Goal: Task Accomplishment & Management: Manage account settings

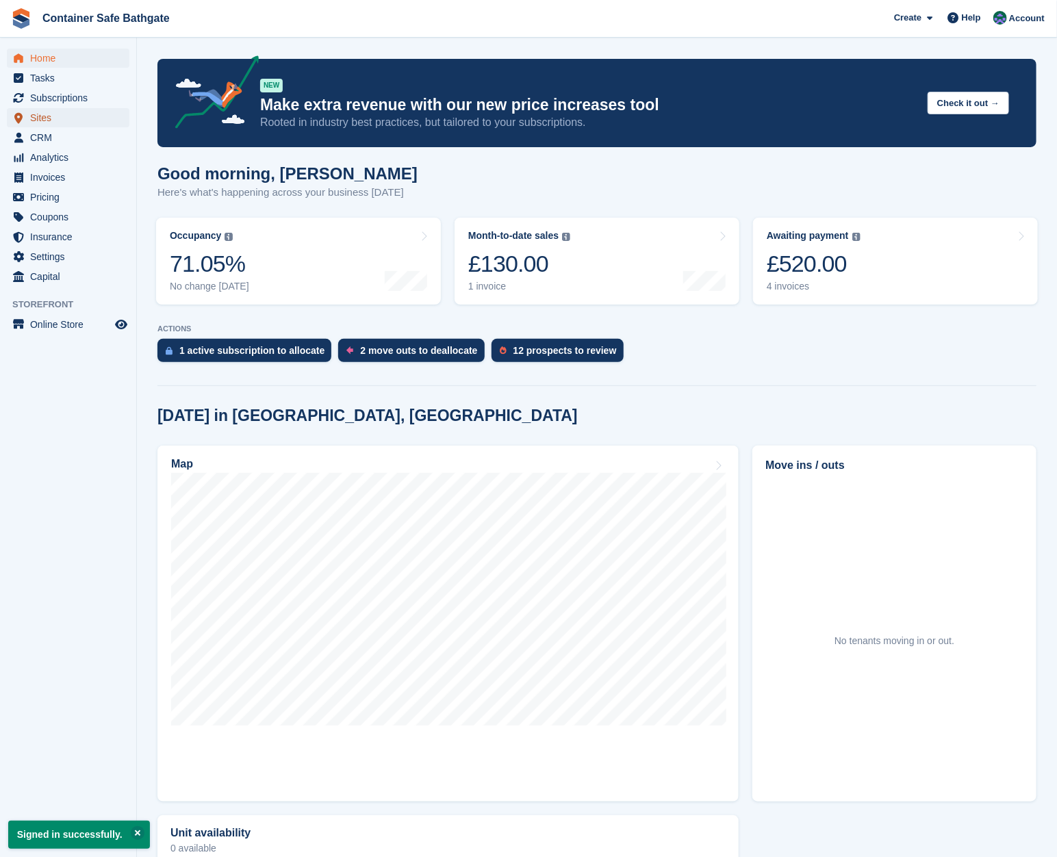
click at [66, 120] on span "Sites" at bounding box center [71, 117] width 82 height 19
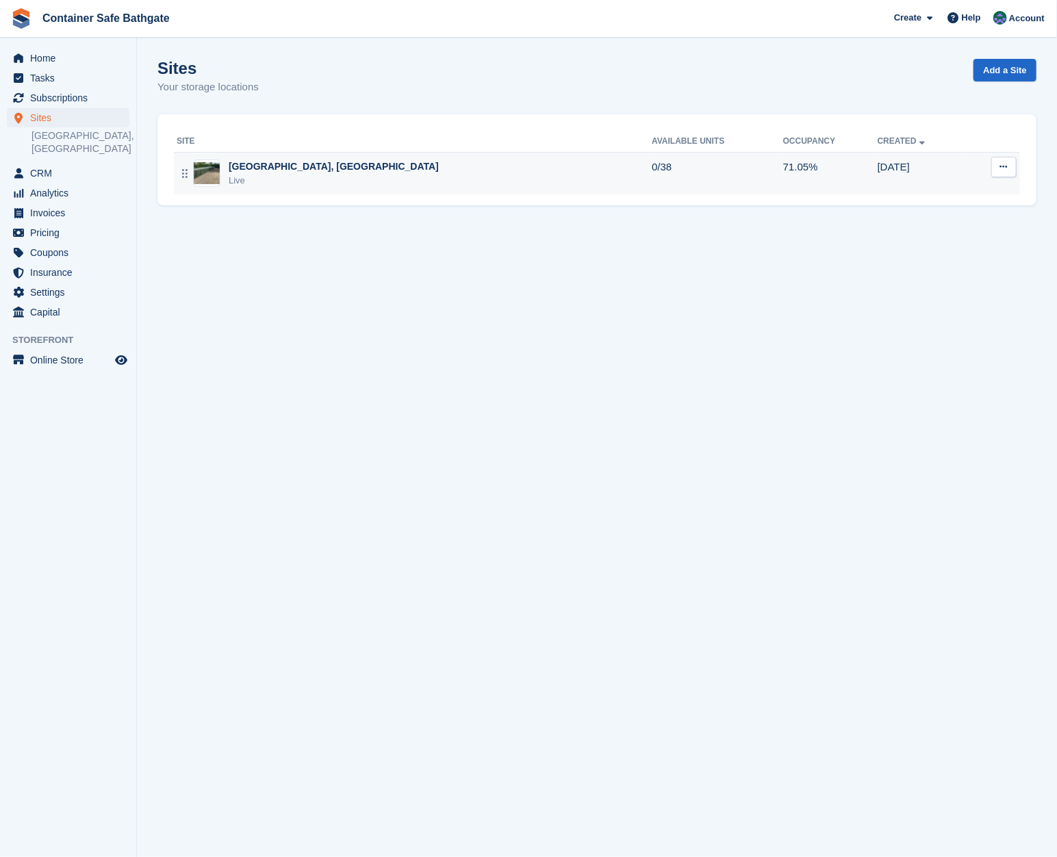
click at [281, 167] on div "[GEOGRAPHIC_DATA], [GEOGRAPHIC_DATA]" at bounding box center [334, 167] width 210 height 14
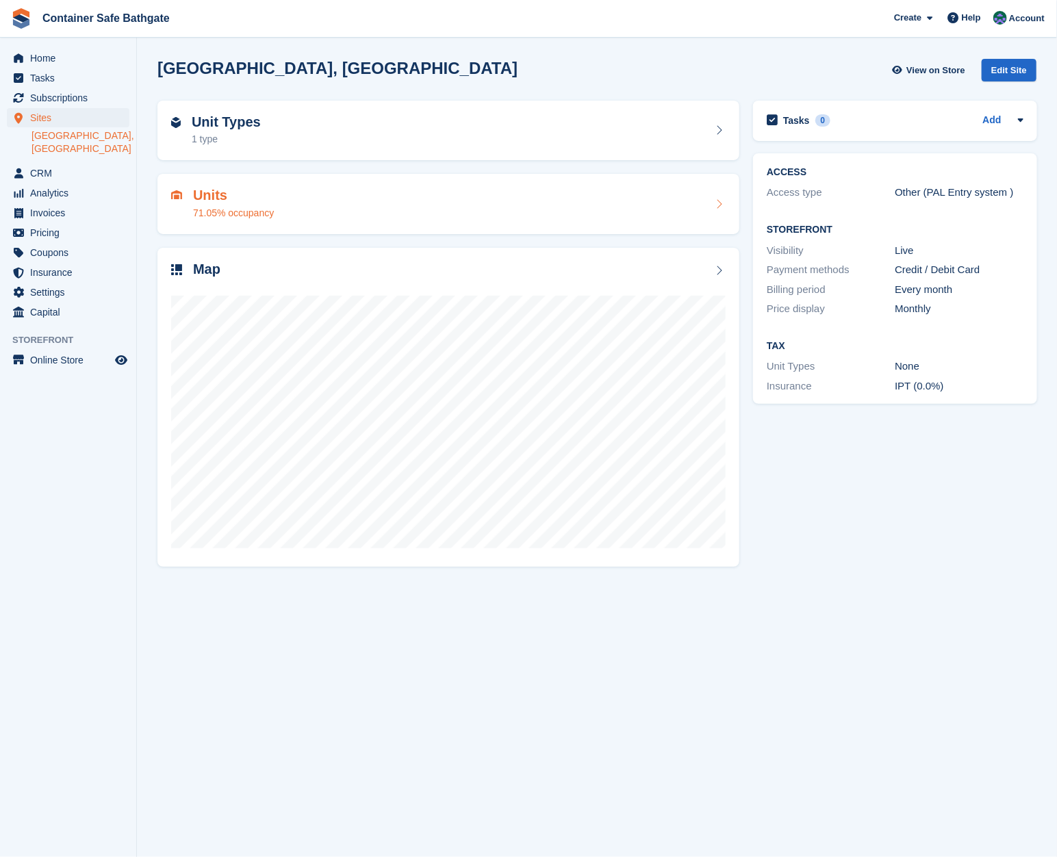
click at [247, 204] on div "Units 71.05% occupancy" at bounding box center [233, 204] width 81 height 33
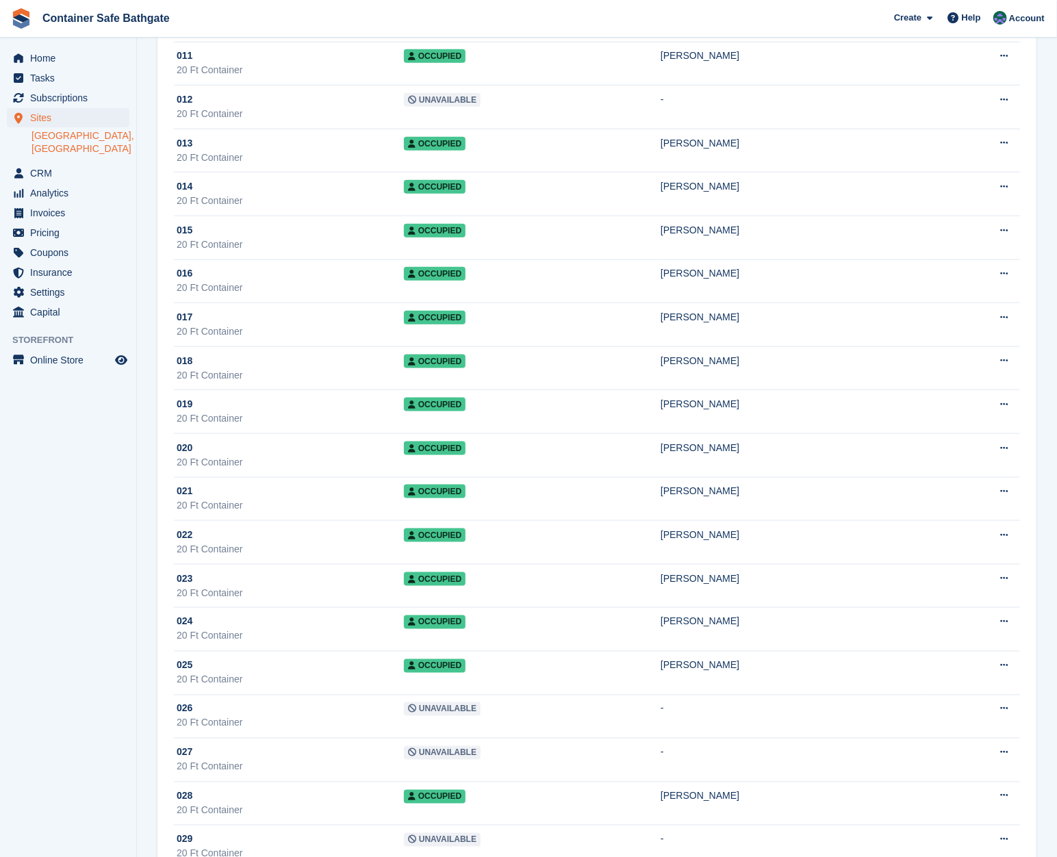
scroll to position [568, 0]
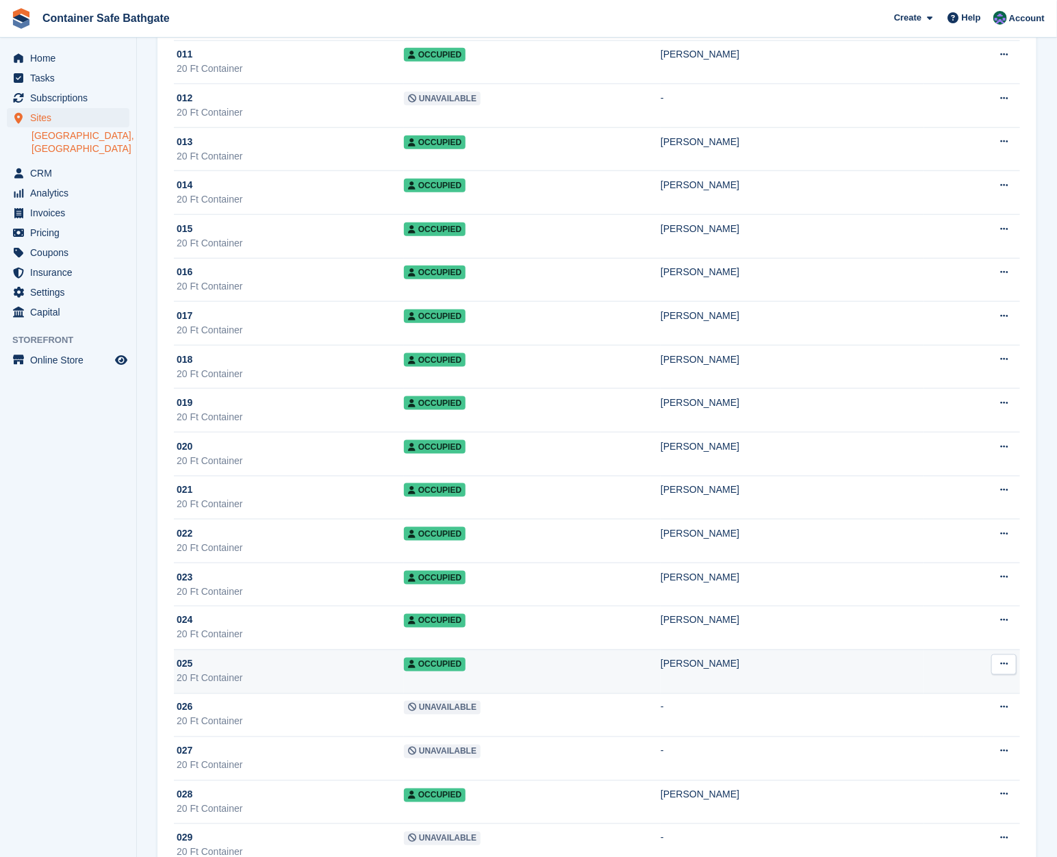
click at [1008, 660] on icon at bounding box center [1005, 664] width 8 height 9
drag, startPoint x: 787, startPoint y: 664, endPoint x: 742, endPoint y: 670, distance: 44.9
click at [787, 664] on td "[PERSON_NAME]" at bounding box center [793, 672] width 264 height 44
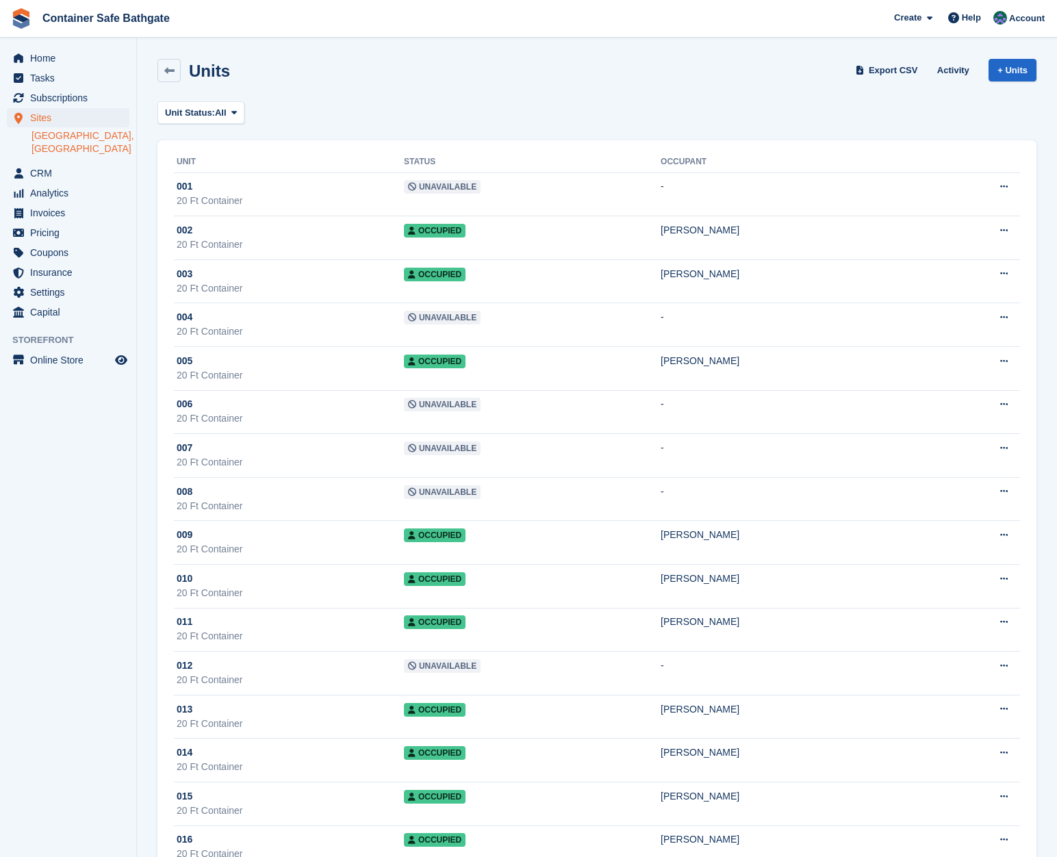
scroll to position [568, 0]
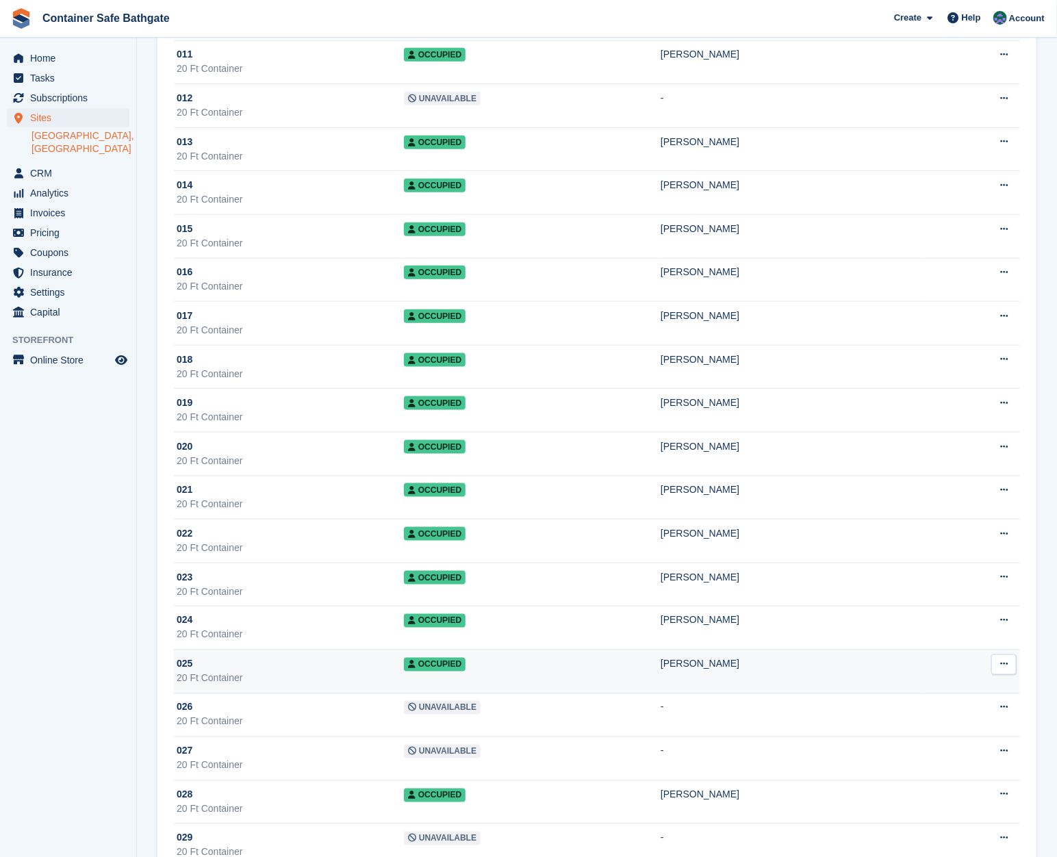
click at [1006, 660] on icon at bounding box center [1005, 664] width 8 height 9
click at [949, 682] on p "Edit unit" at bounding box center [951, 691] width 119 height 18
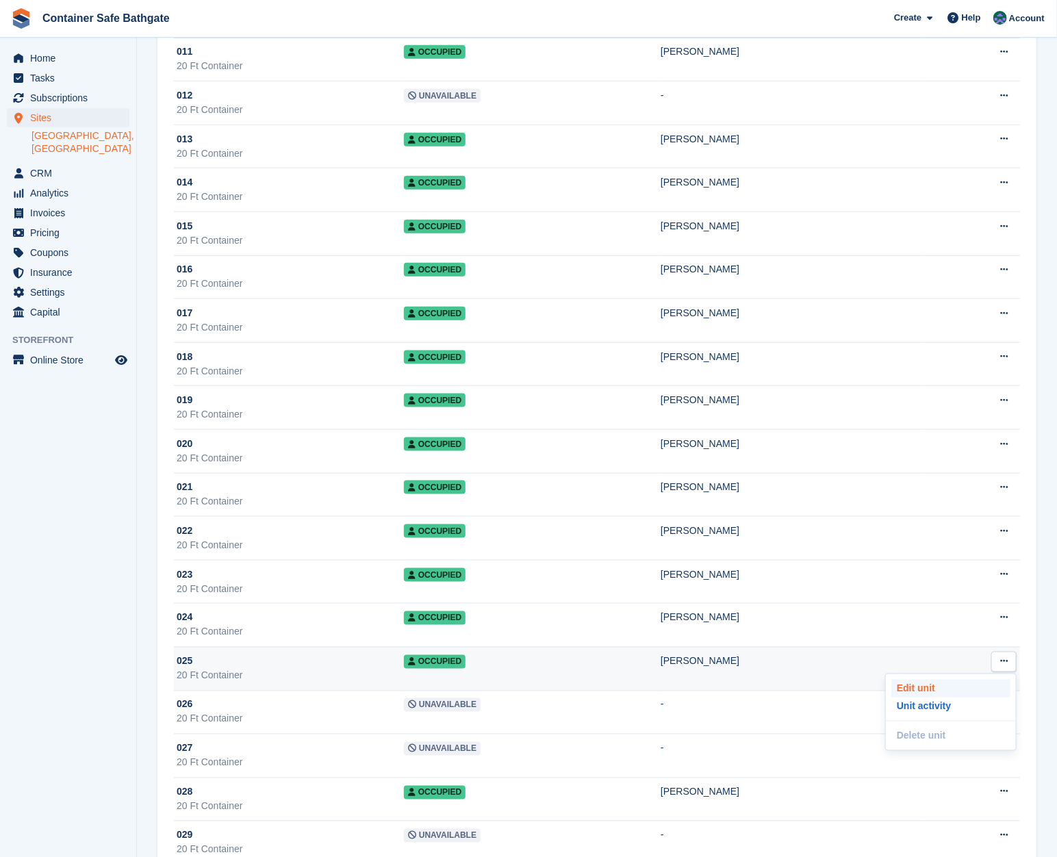
scroll to position [573, 0]
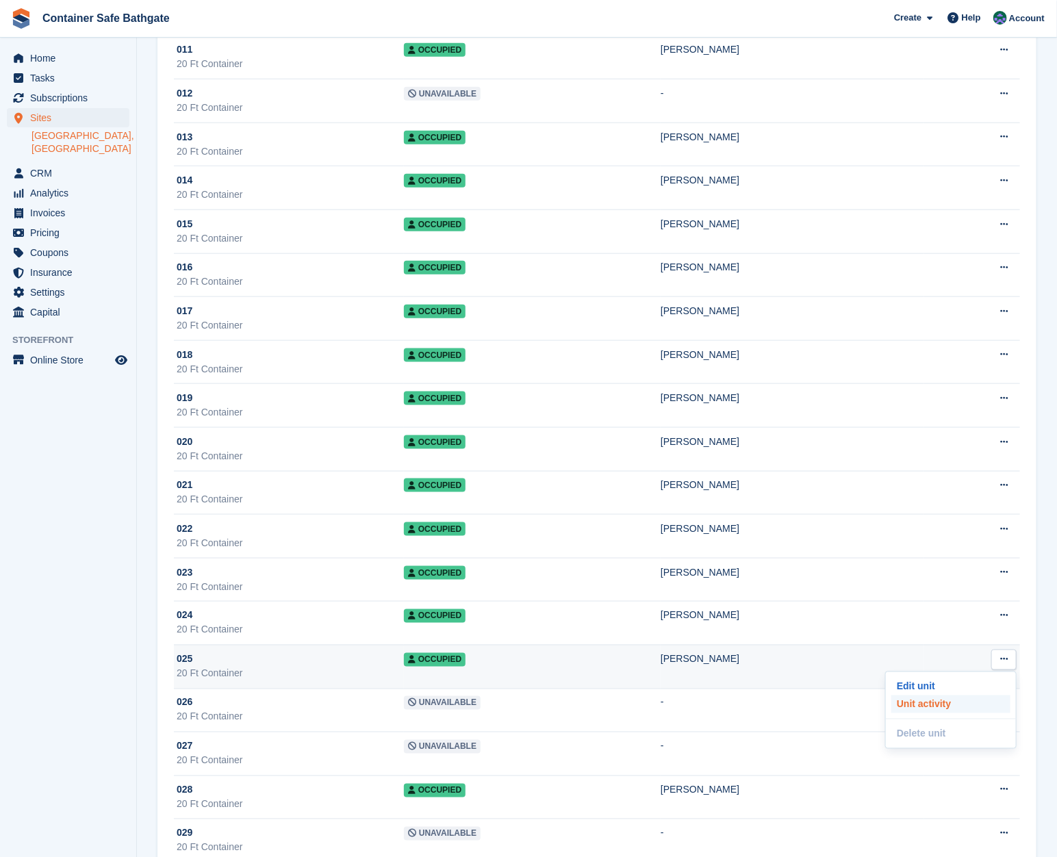
click at [938, 697] on p "Unit activity" at bounding box center [951, 705] width 119 height 18
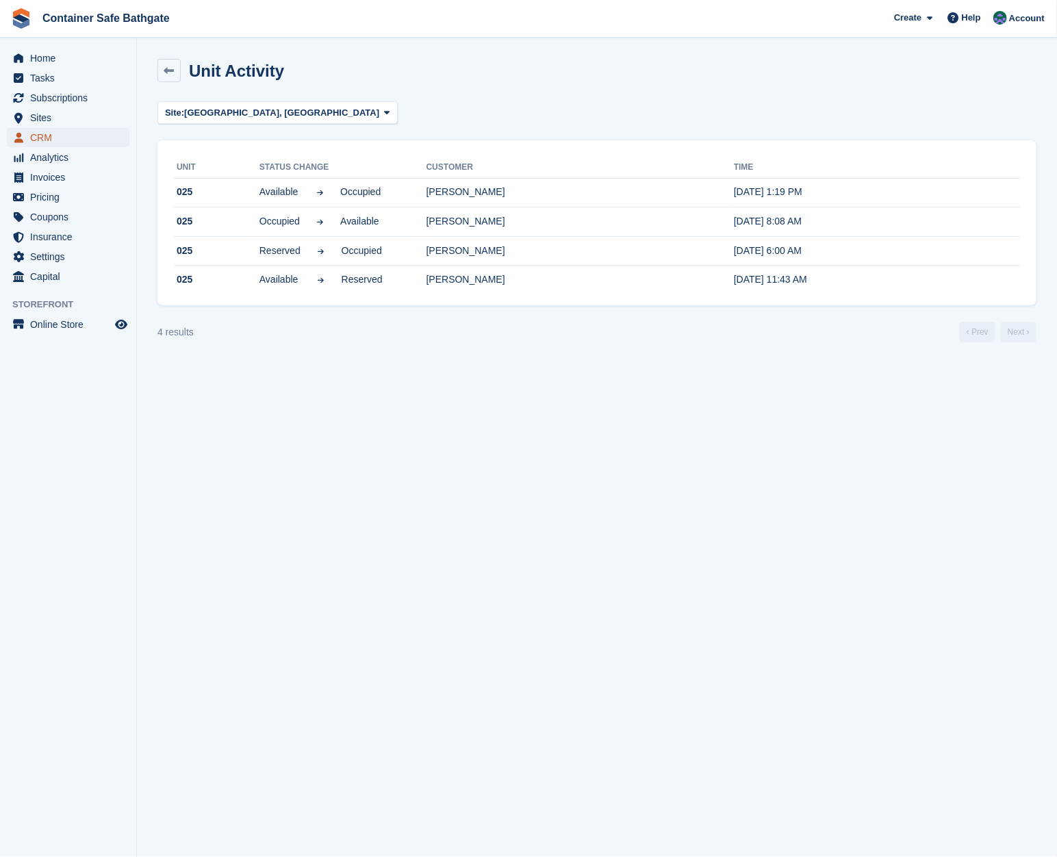
click at [58, 134] on span "CRM" at bounding box center [71, 137] width 82 height 19
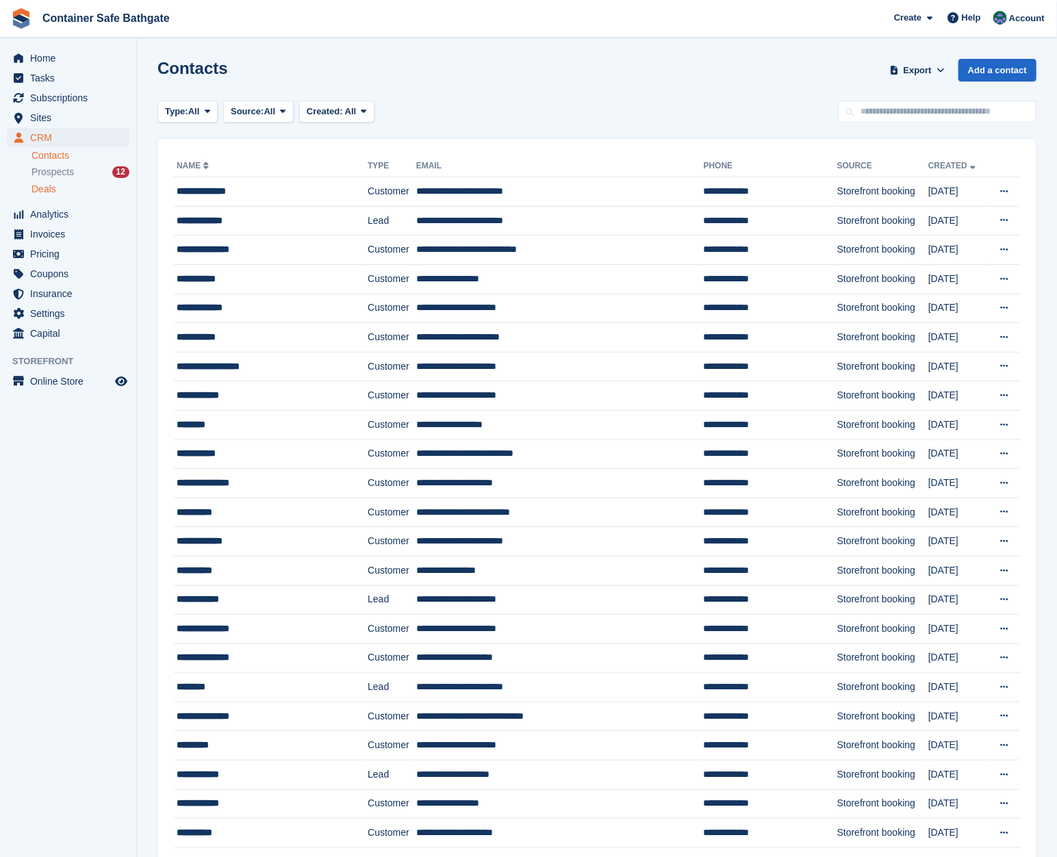
scroll to position [5, 0]
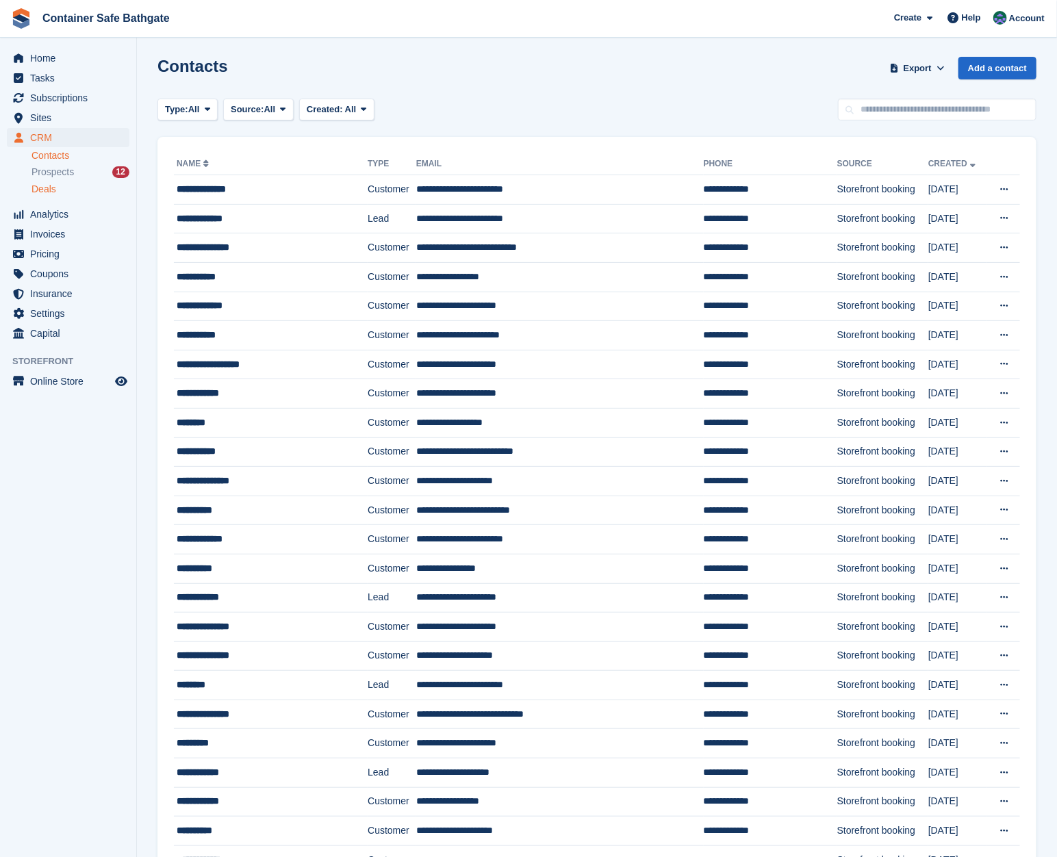
click at [68, 189] on div "Deals" at bounding box center [81, 189] width 98 height 13
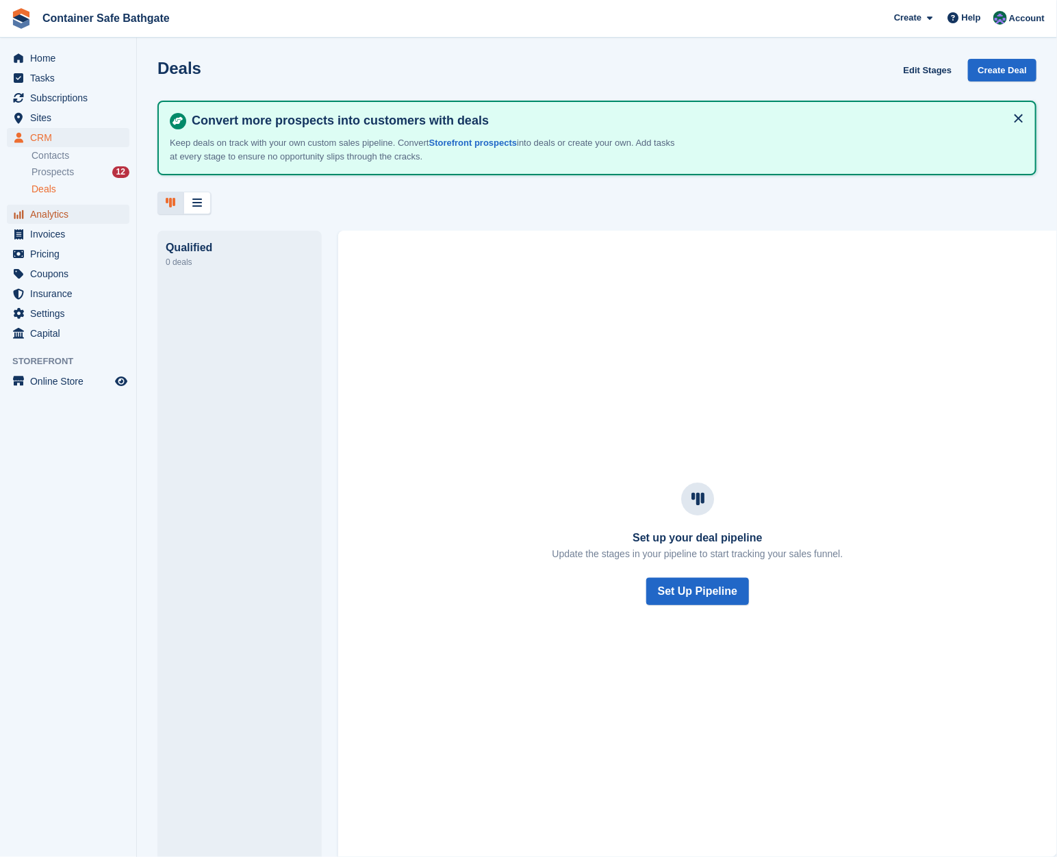
click at [55, 222] on span "Analytics" at bounding box center [71, 214] width 82 height 19
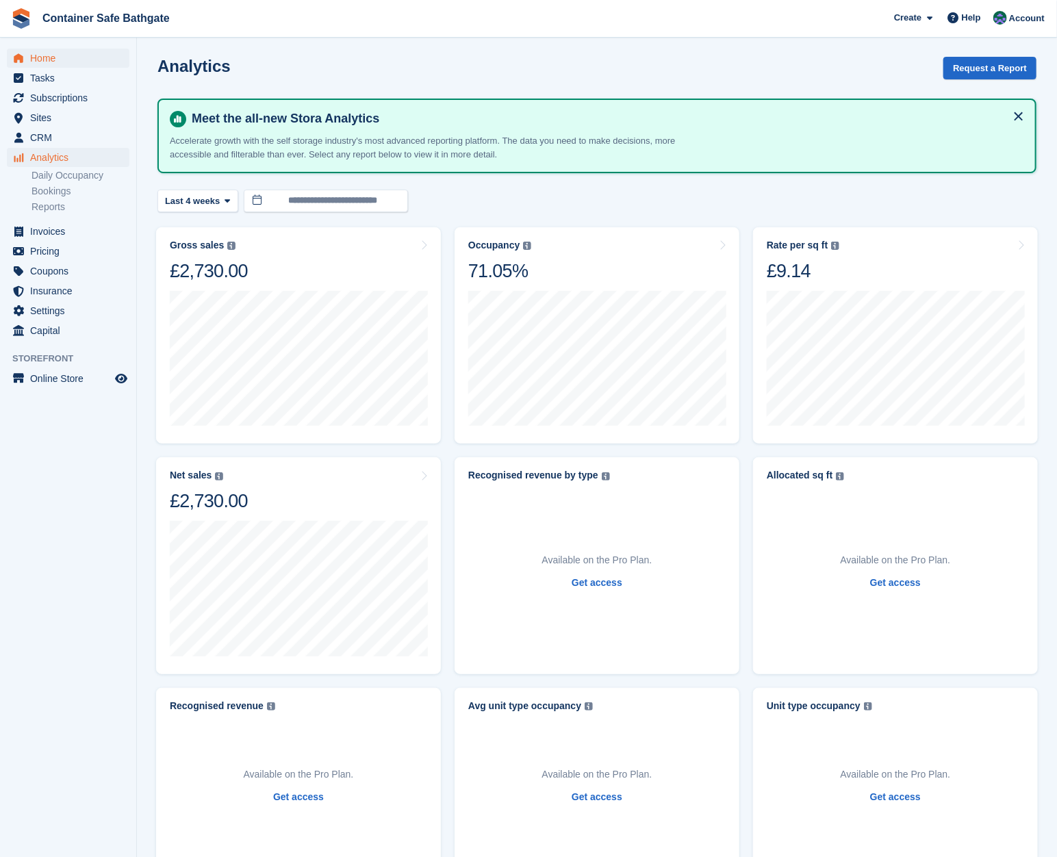
scroll to position [4, 0]
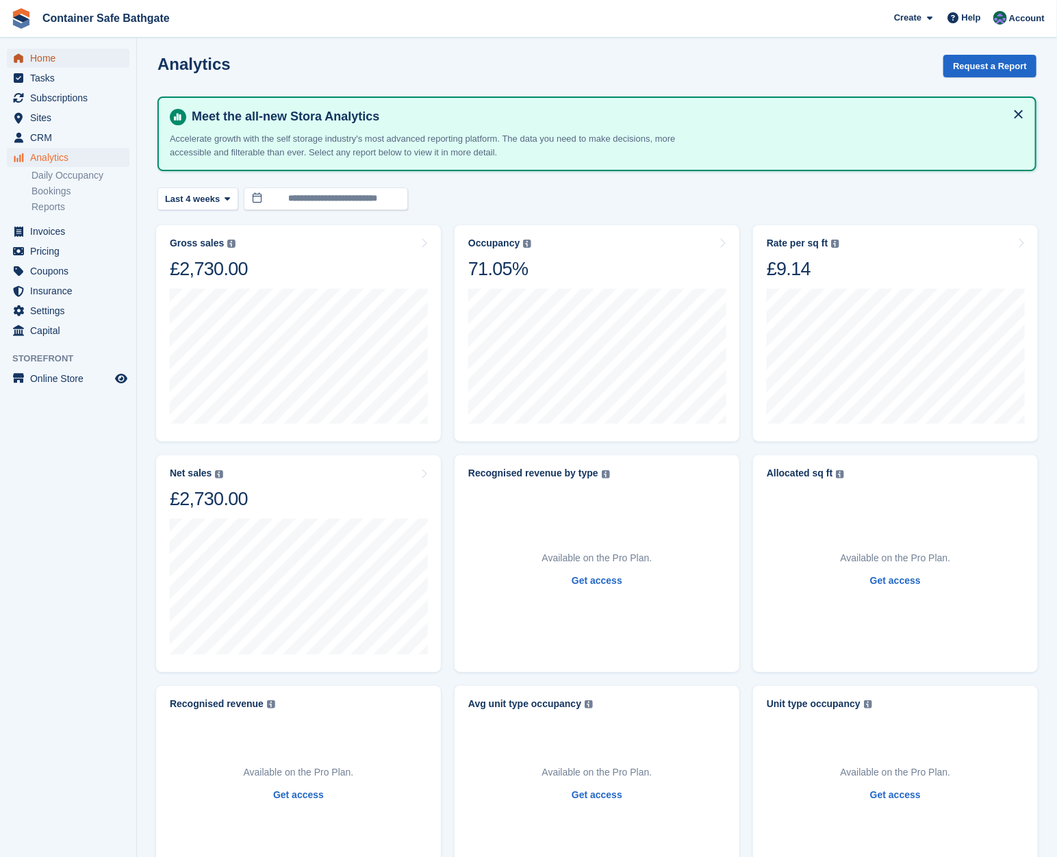
click at [48, 67] on span "Home" at bounding box center [71, 58] width 82 height 19
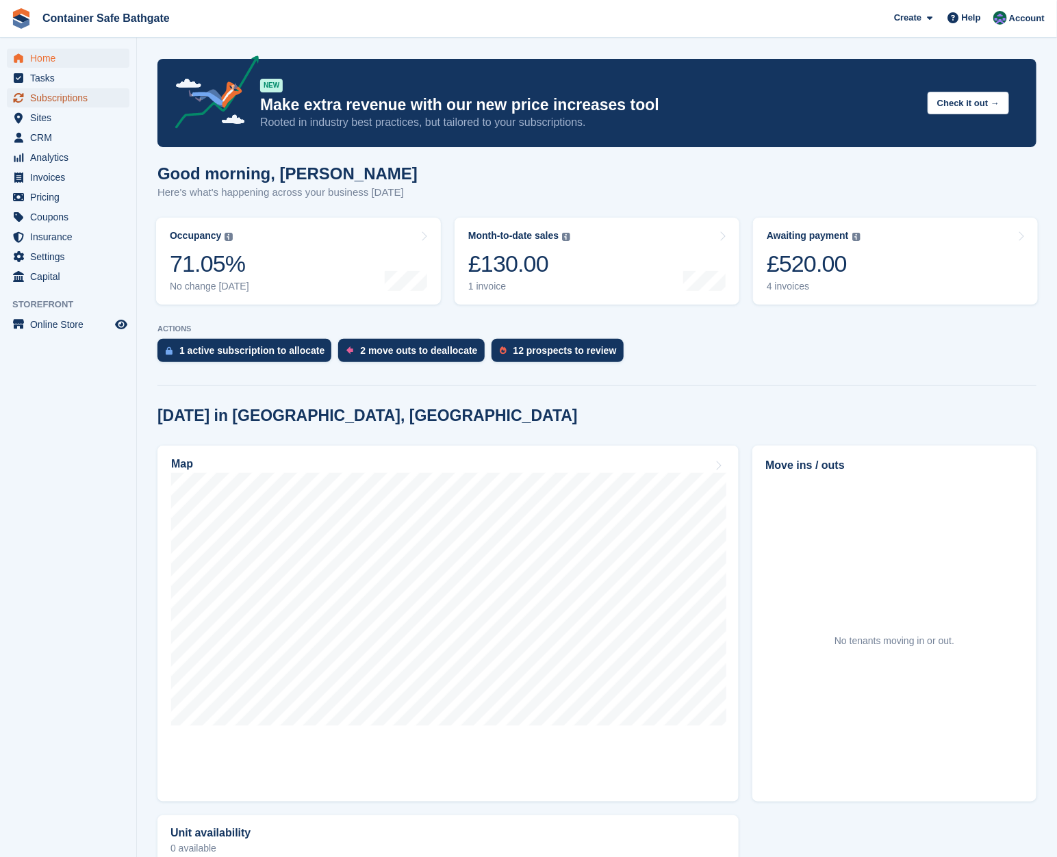
click at [51, 96] on span "Subscriptions" at bounding box center [71, 97] width 82 height 19
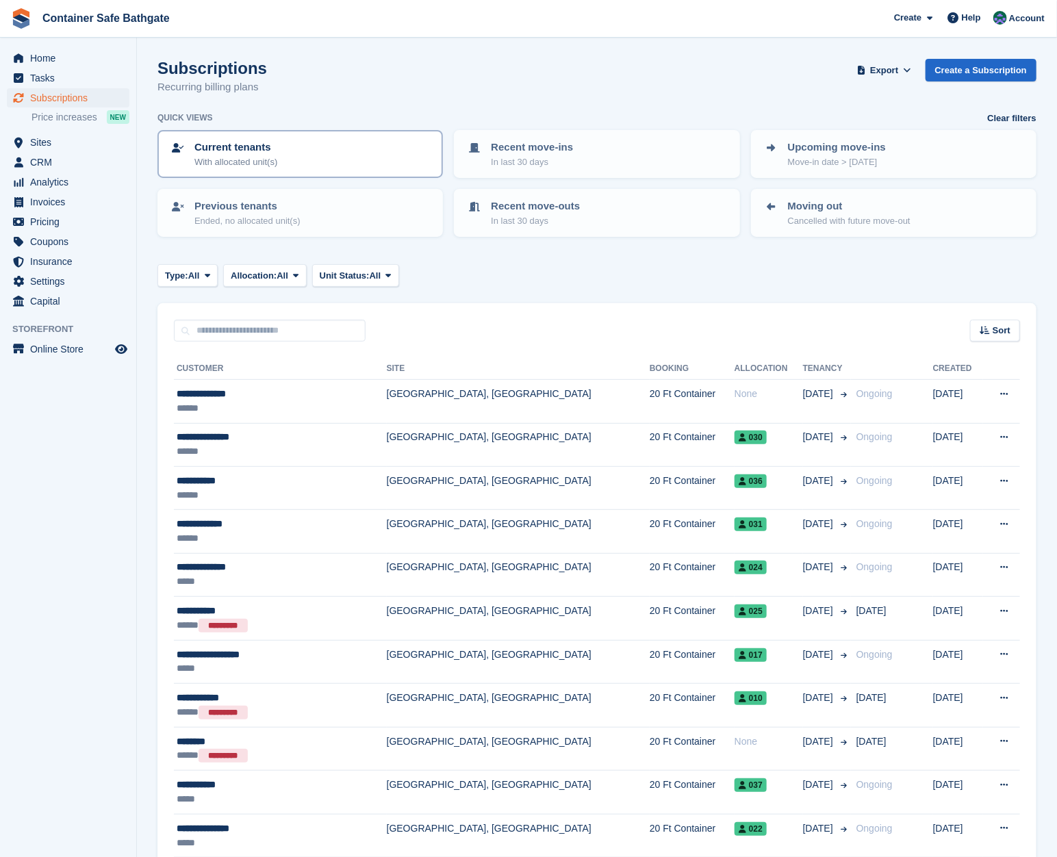
click at [332, 164] on div "Current tenants With allocated unit(s)" at bounding box center [300, 154] width 261 height 29
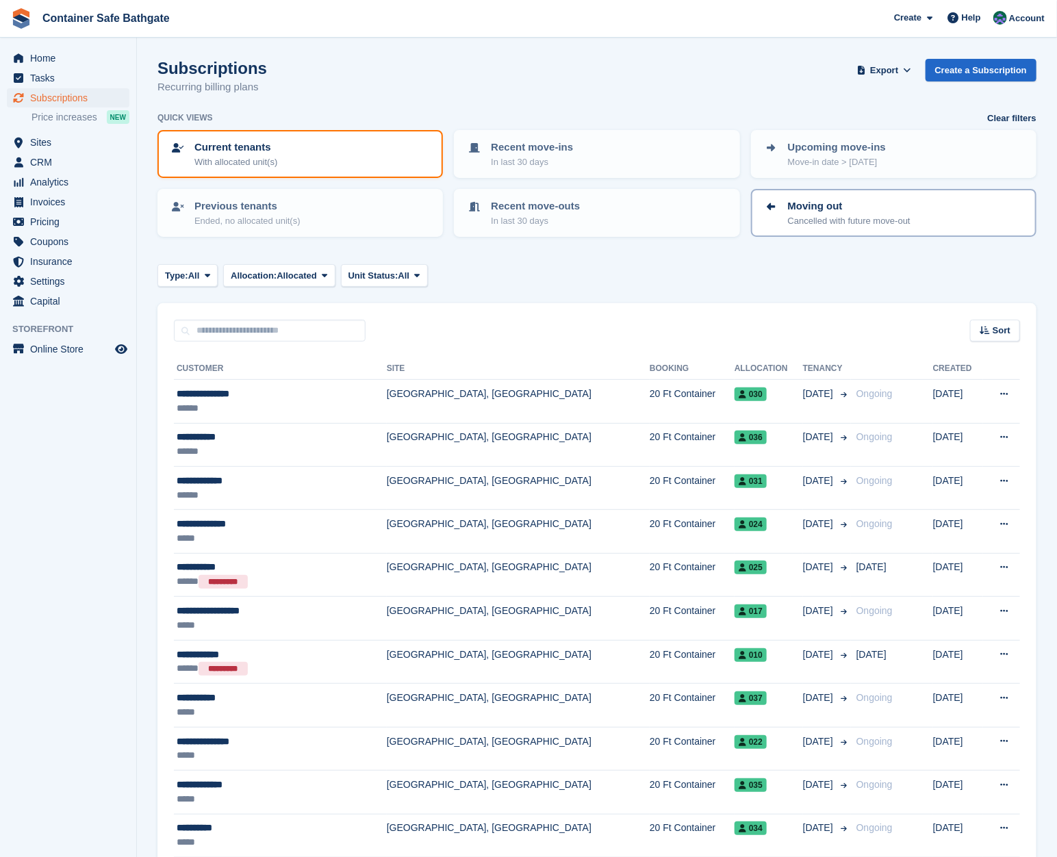
click at [864, 227] on link "Moving out Cancelled with future move-out" at bounding box center [894, 212] width 283 height 45
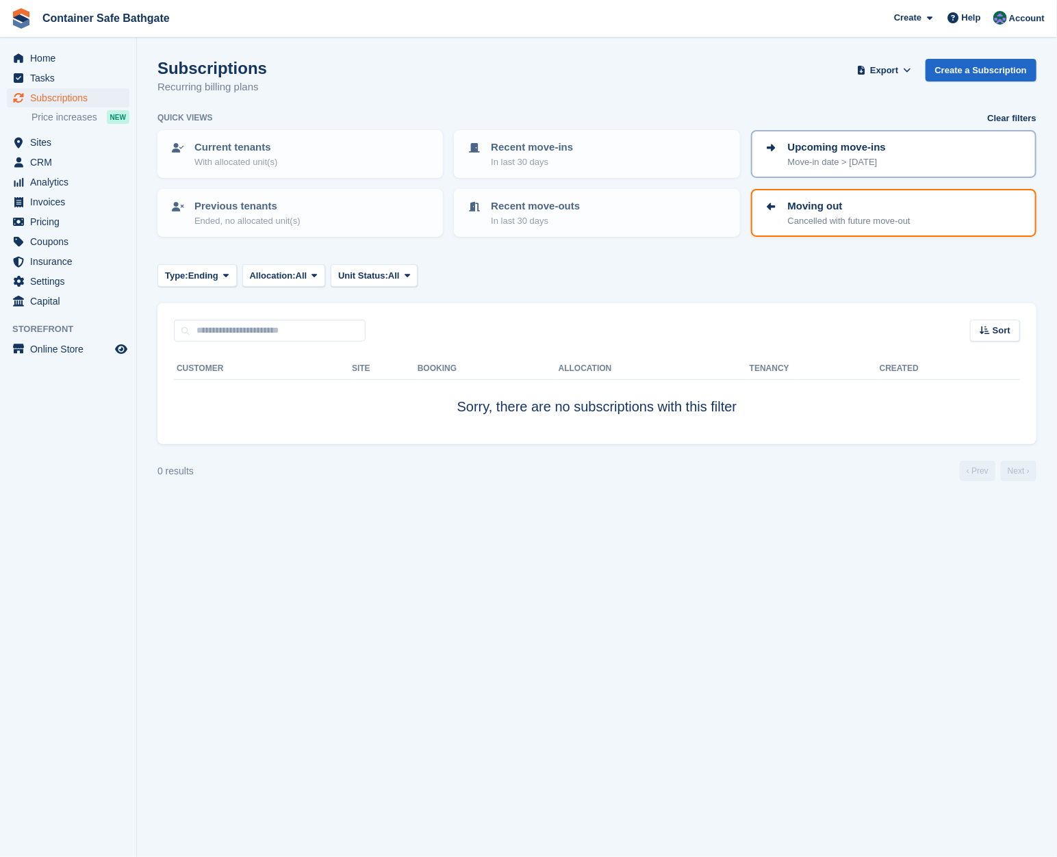
click at [818, 158] on p "Move-in date > today" at bounding box center [837, 162] width 98 height 14
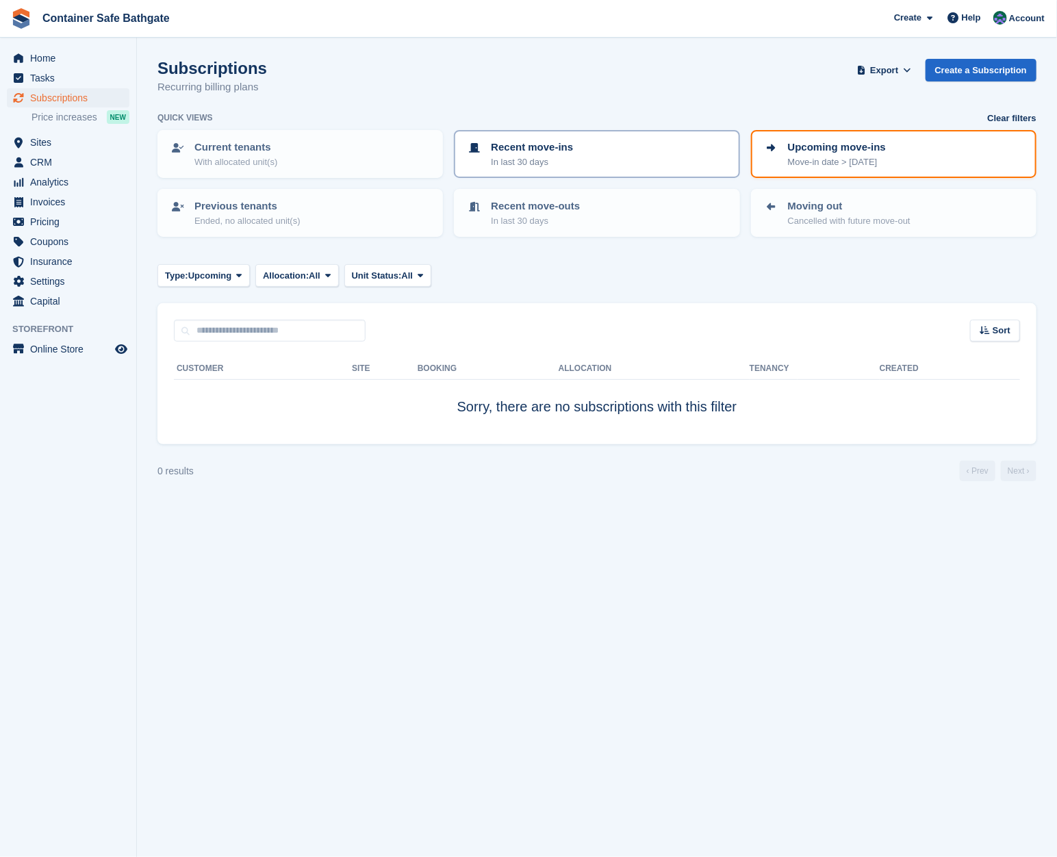
click at [506, 162] on p "In last 30 days" at bounding box center [532, 162] width 82 height 14
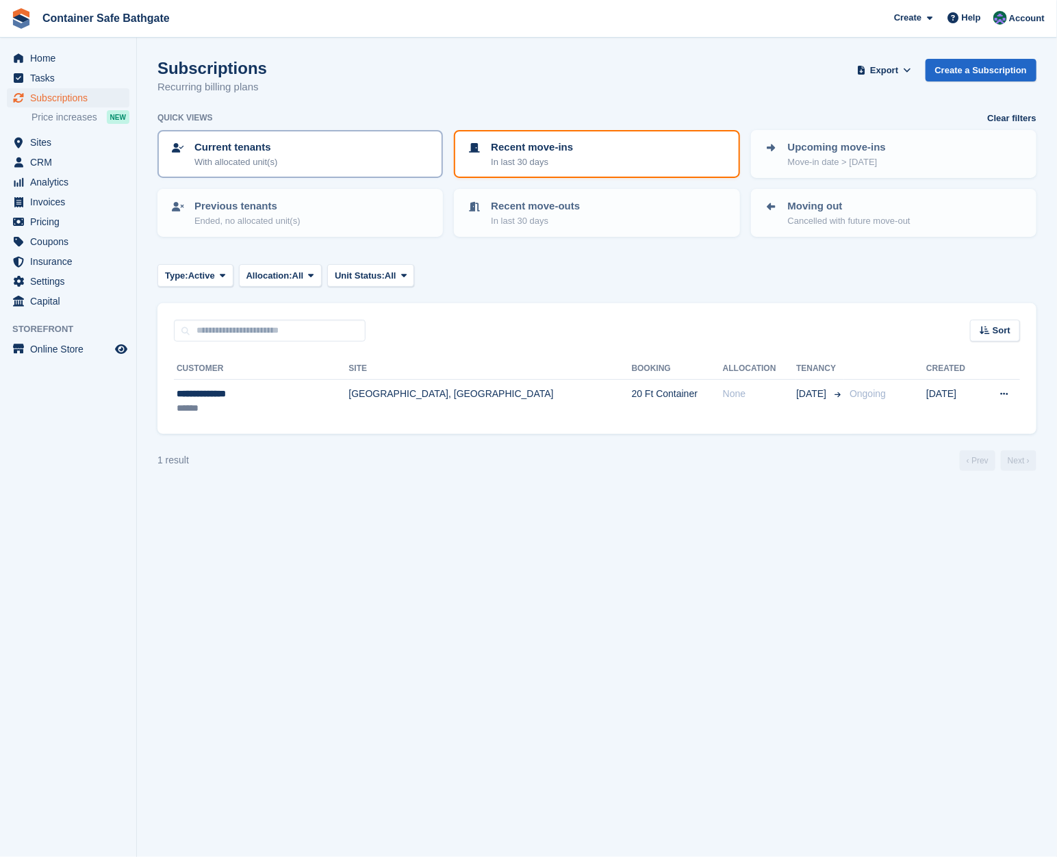
click at [402, 159] on div "Current tenants With allocated unit(s)" at bounding box center [300, 154] width 261 height 29
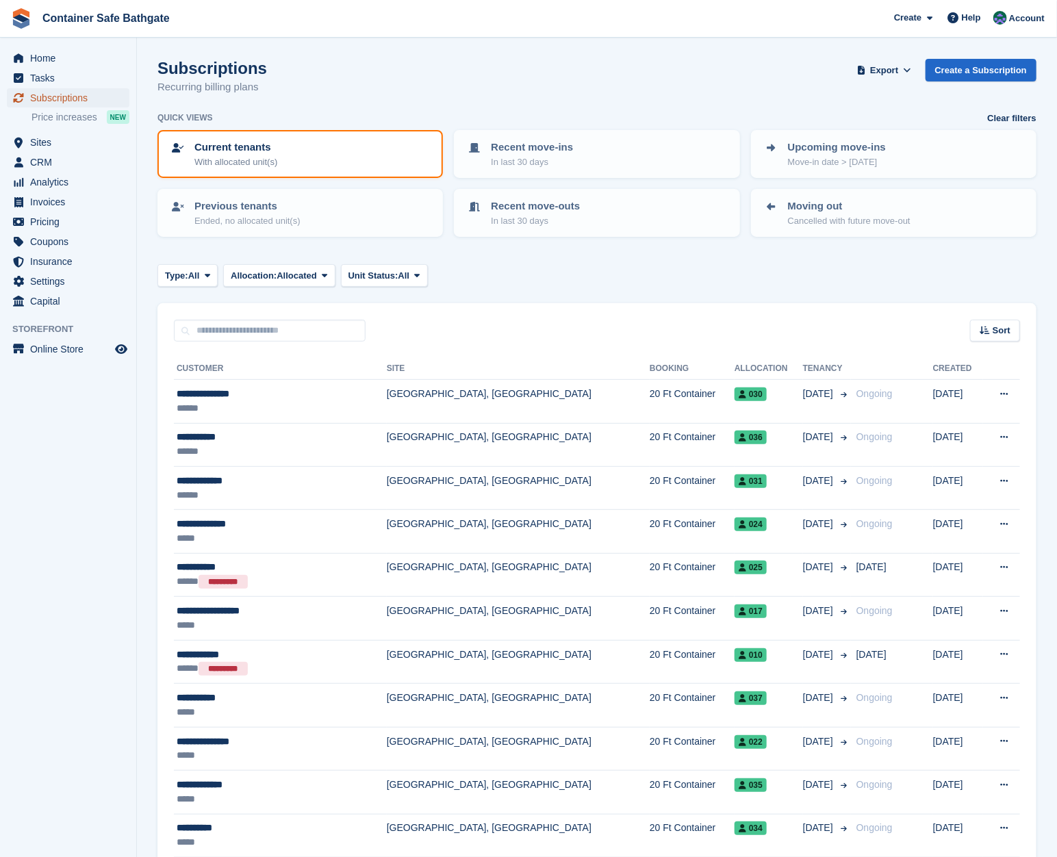
click at [73, 98] on span "Subscriptions" at bounding box center [71, 97] width 82 height 19
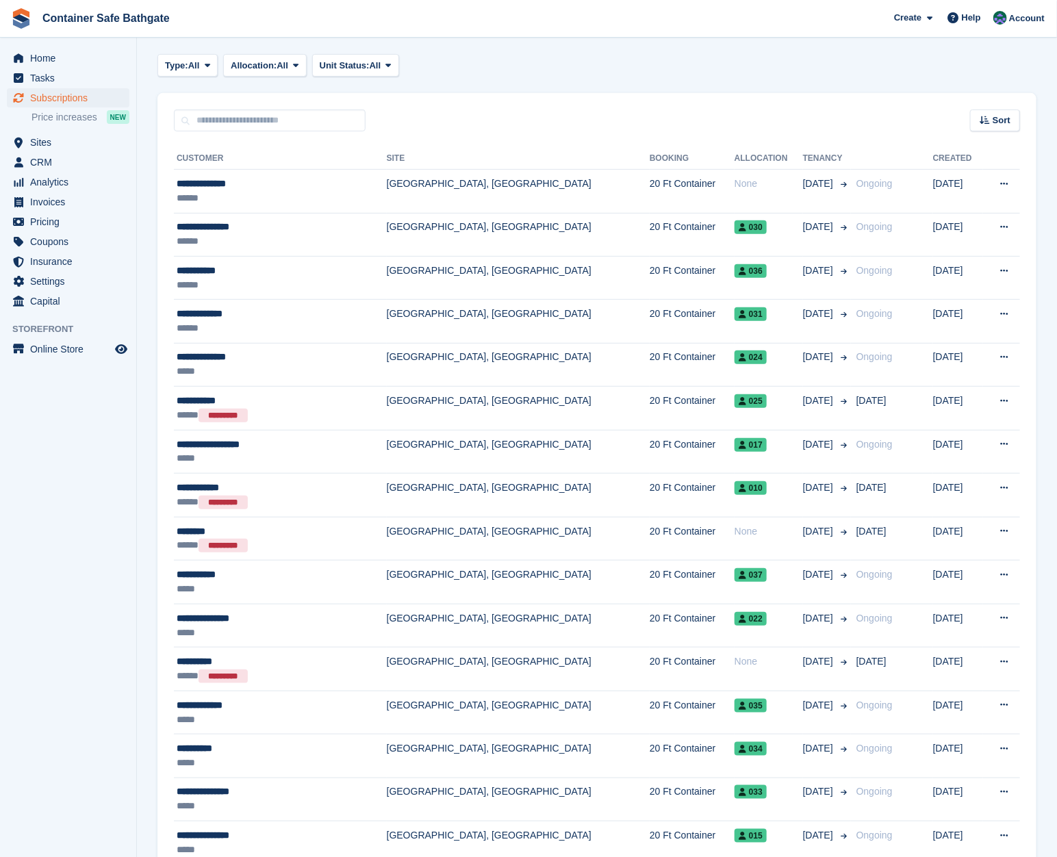
scroll to position [212, 0]
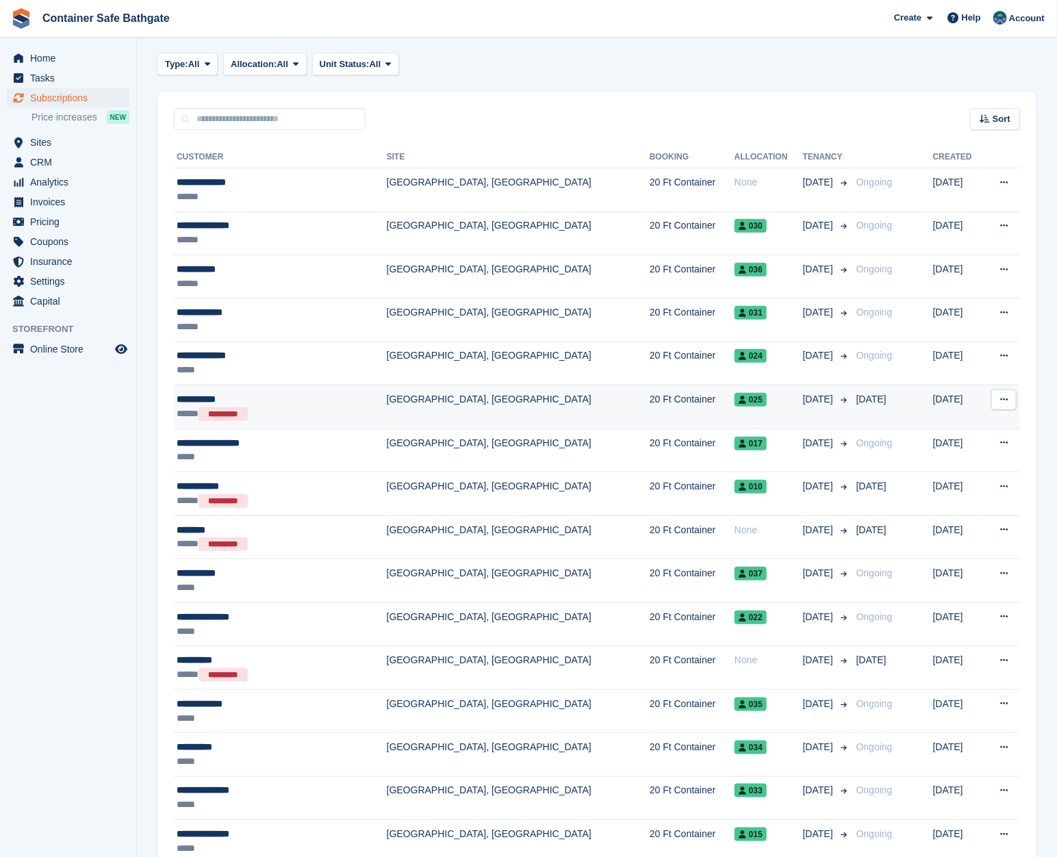
click at [1005, 397] on icon at bounding box center [1005, 399] width 8 height 9
click at [274, 407] on div "***** *********" at bounding box center [258, 414] width 163 height 14
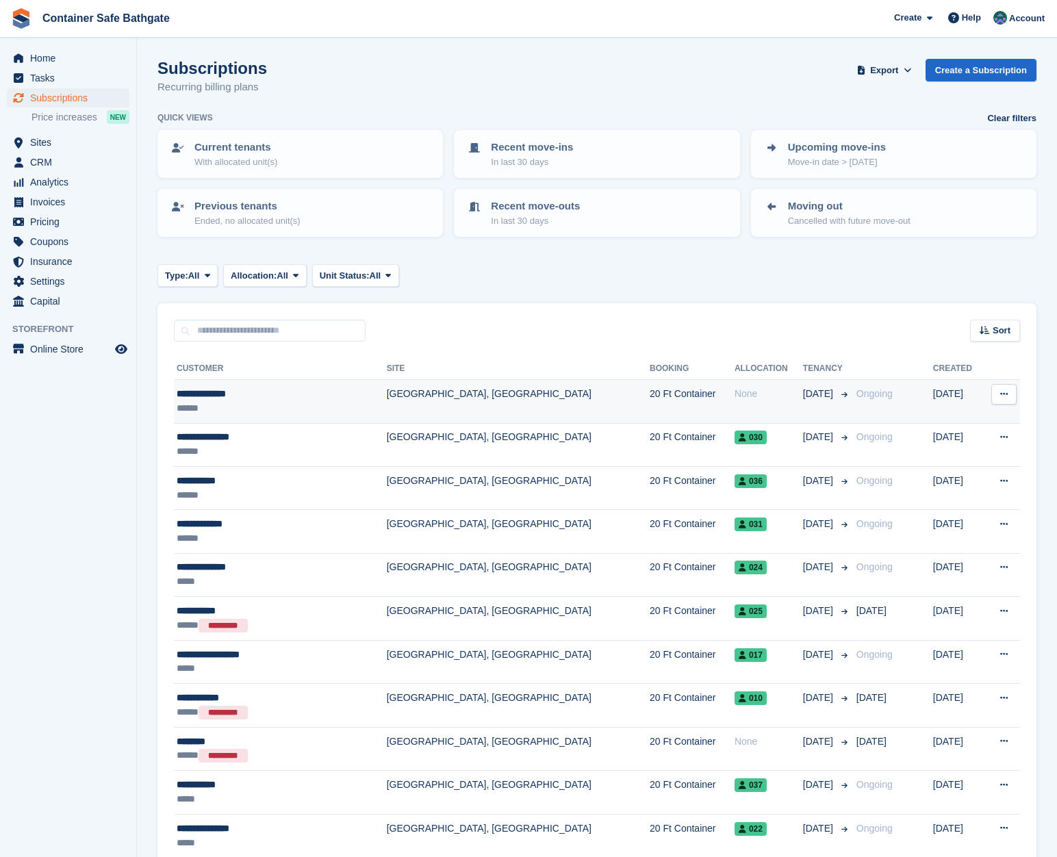
scroll to position [212, 0]
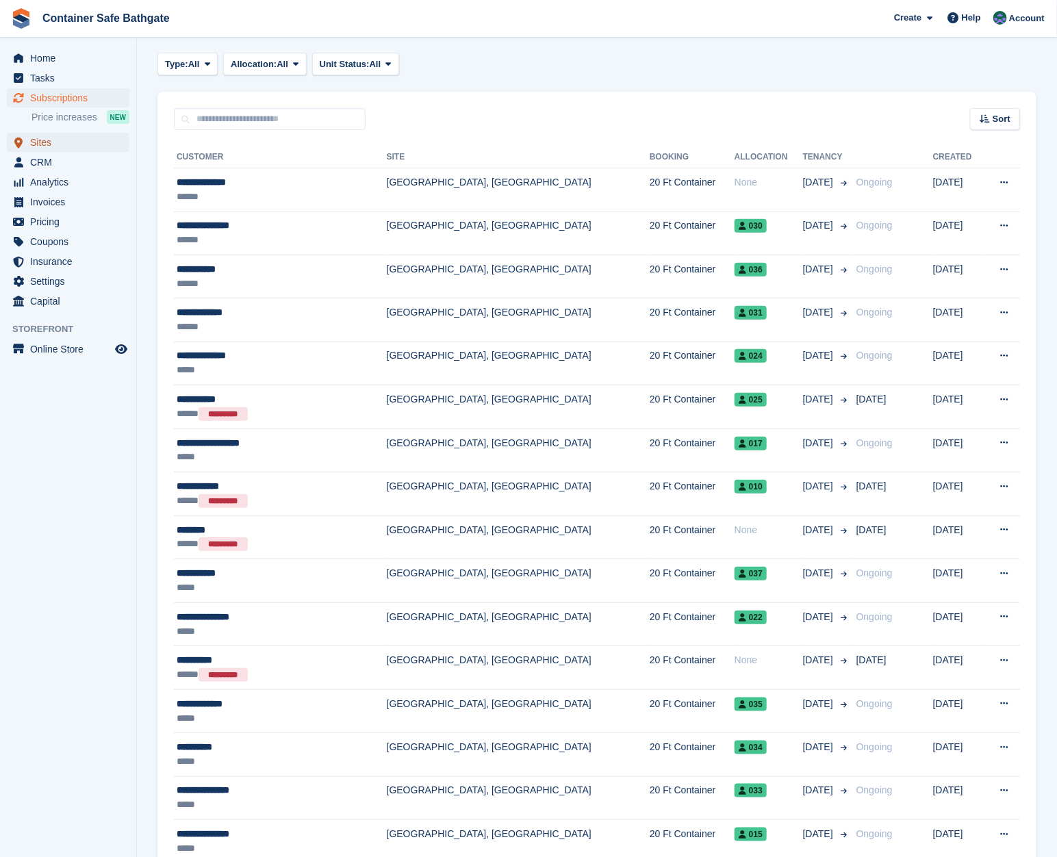
click at [58, 147] on span "Sites" at bounding box center [71, 142] width 82 height 19
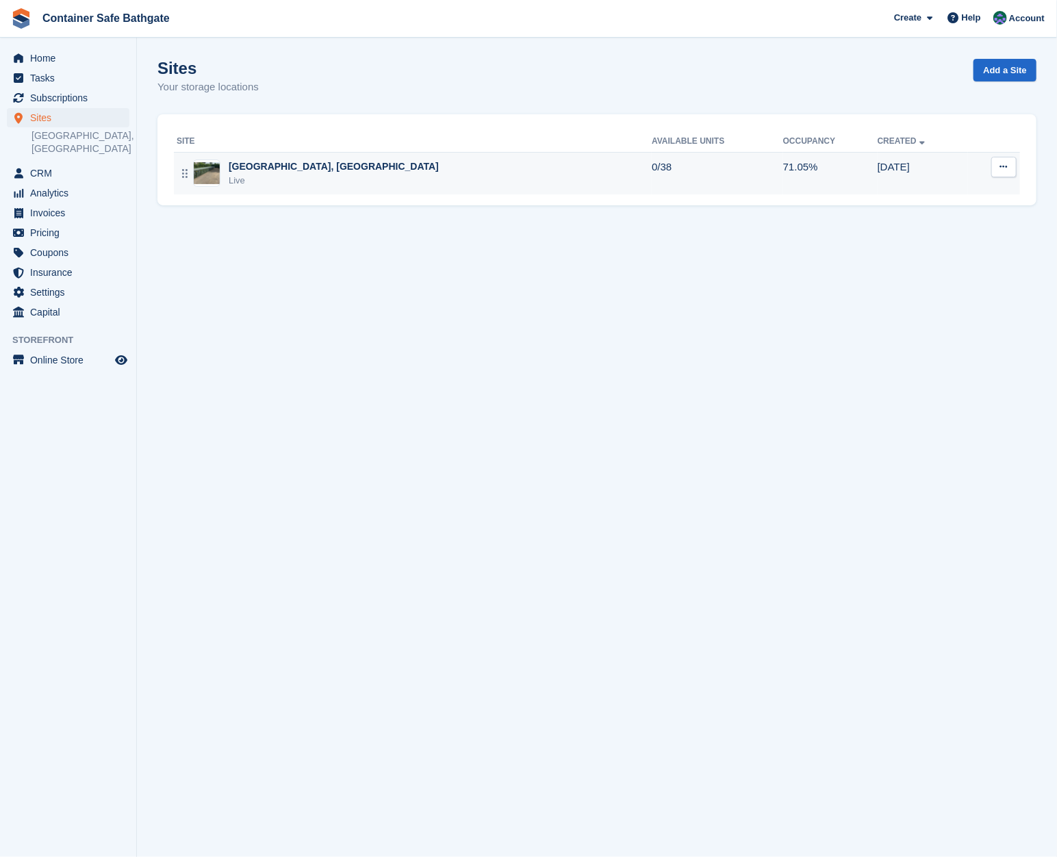
click at [1014, 175] on button at bounding box center [1004, 167] width 25 height 21
drag, startPoint x: 369, startPoint y: 172, endPoint x: 348, endPoint y: 169, distance: 21.4
click at [369, 172] on div "[GEOGRAPHIC_DATA], [GEOGRAPHIC_DATA]" at bounding box center [334, 167] width 210 height 14
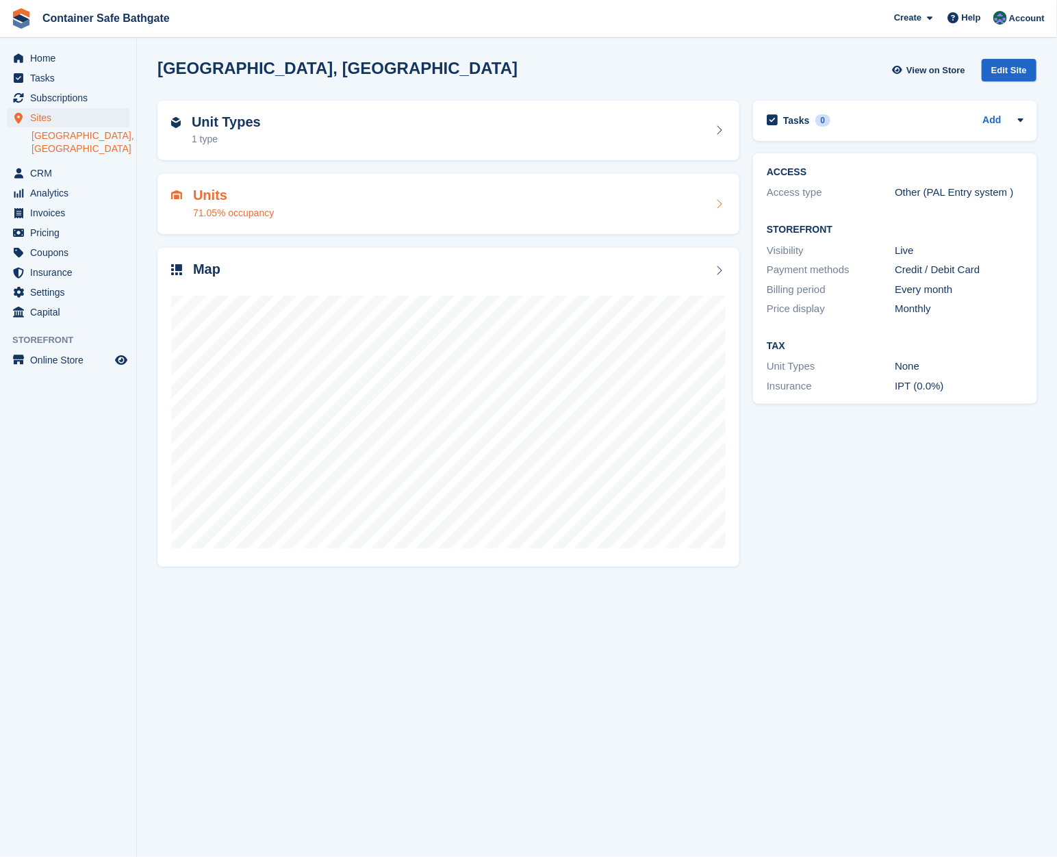
click at [216, 209] on div "71.05% occupancy" at bounding box center [233, 213] width 81 height 14
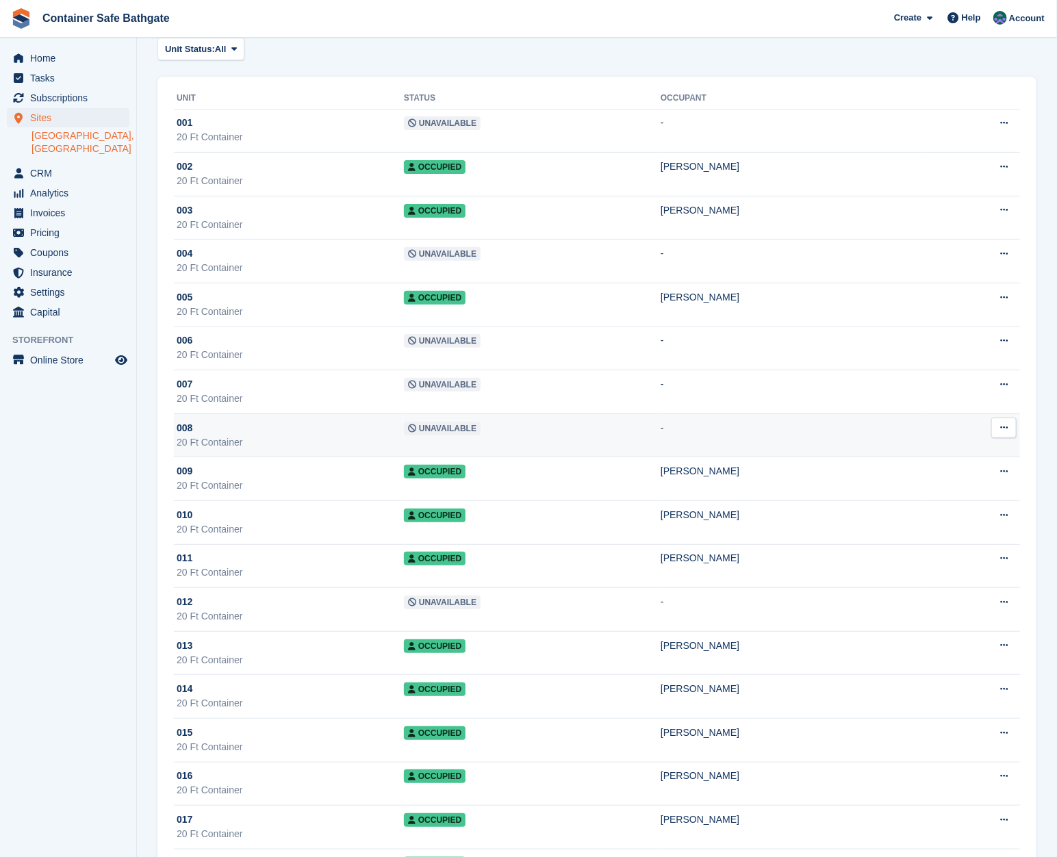
scroll to position [82, 0]
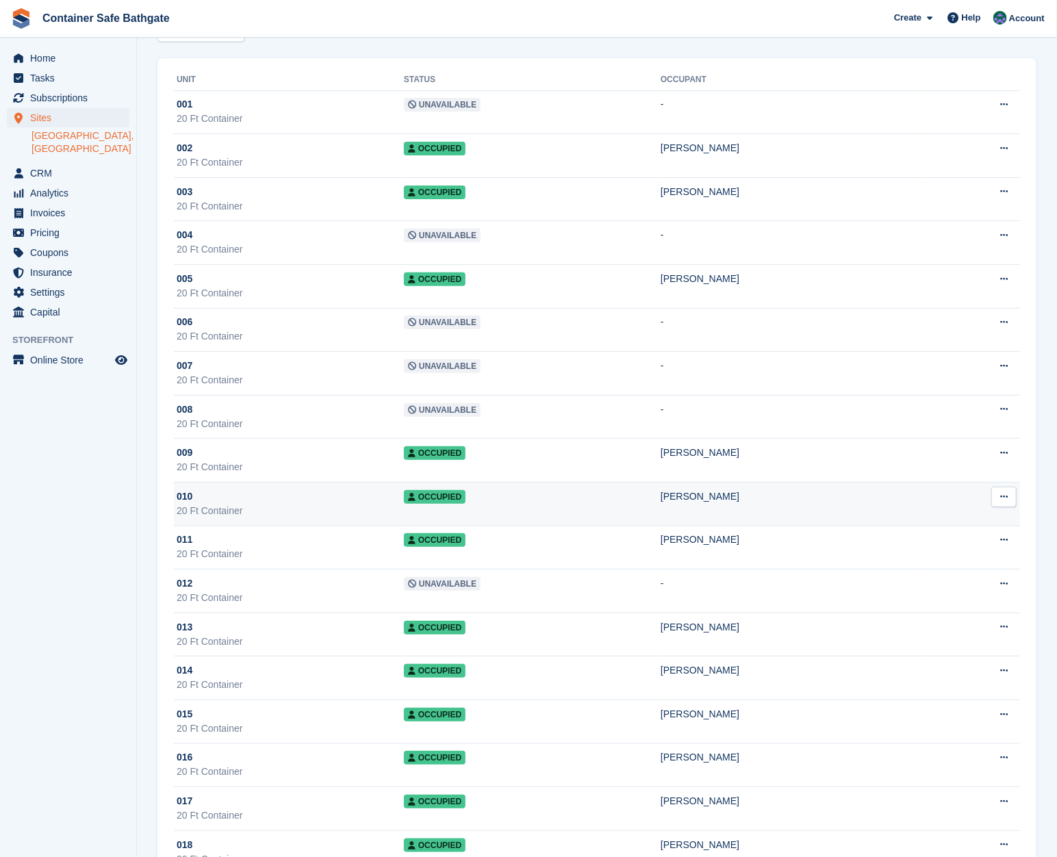
click at [1005, 496] on icon at bounding box center [1005, 496] width 8 height 9
click at [929, 539] on p "Unit activity" at bounding box center [951, 542] width 119 height 18
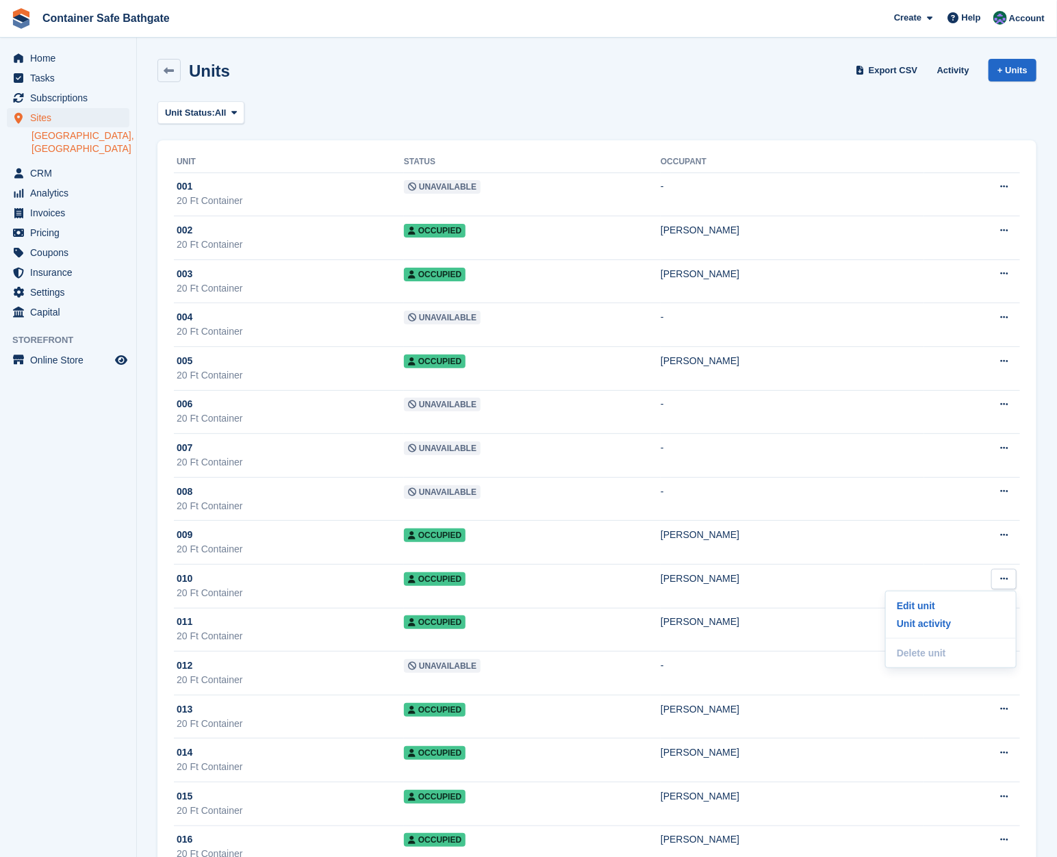
scroll to position [82, 0]
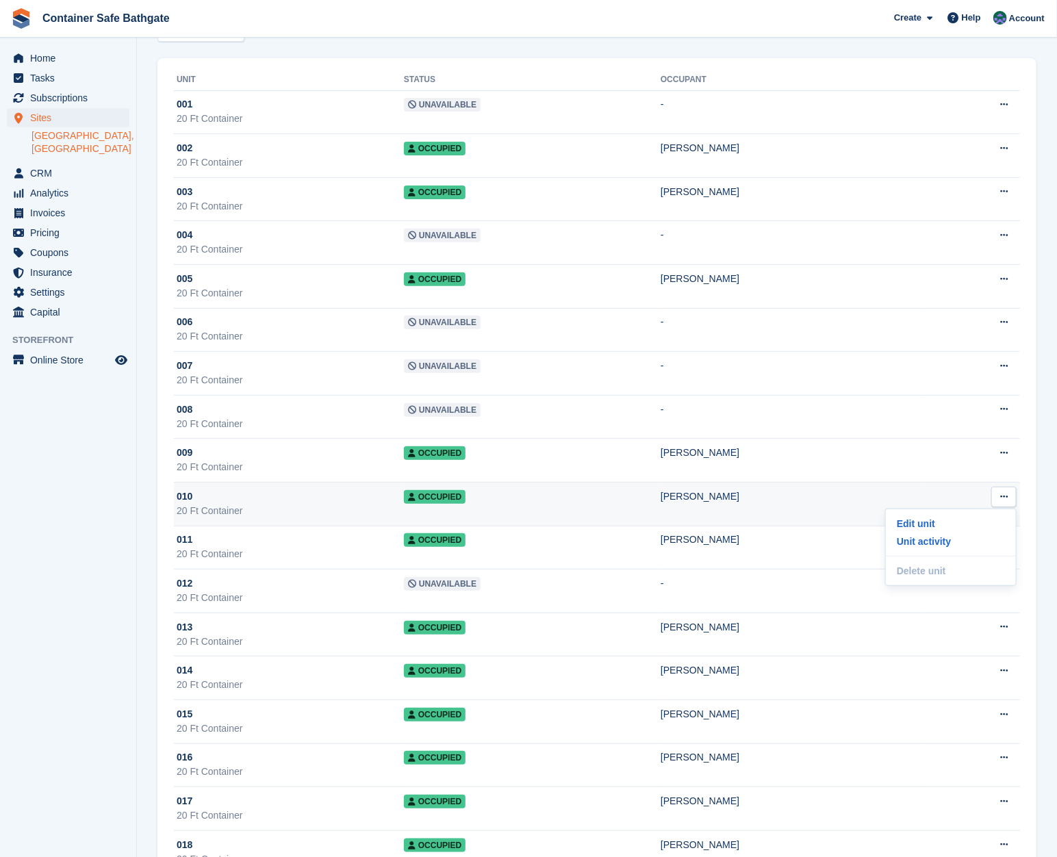
click at [279, 509] on div "20 Ft Container" at bounding box center [290, 511] width 227 height 14
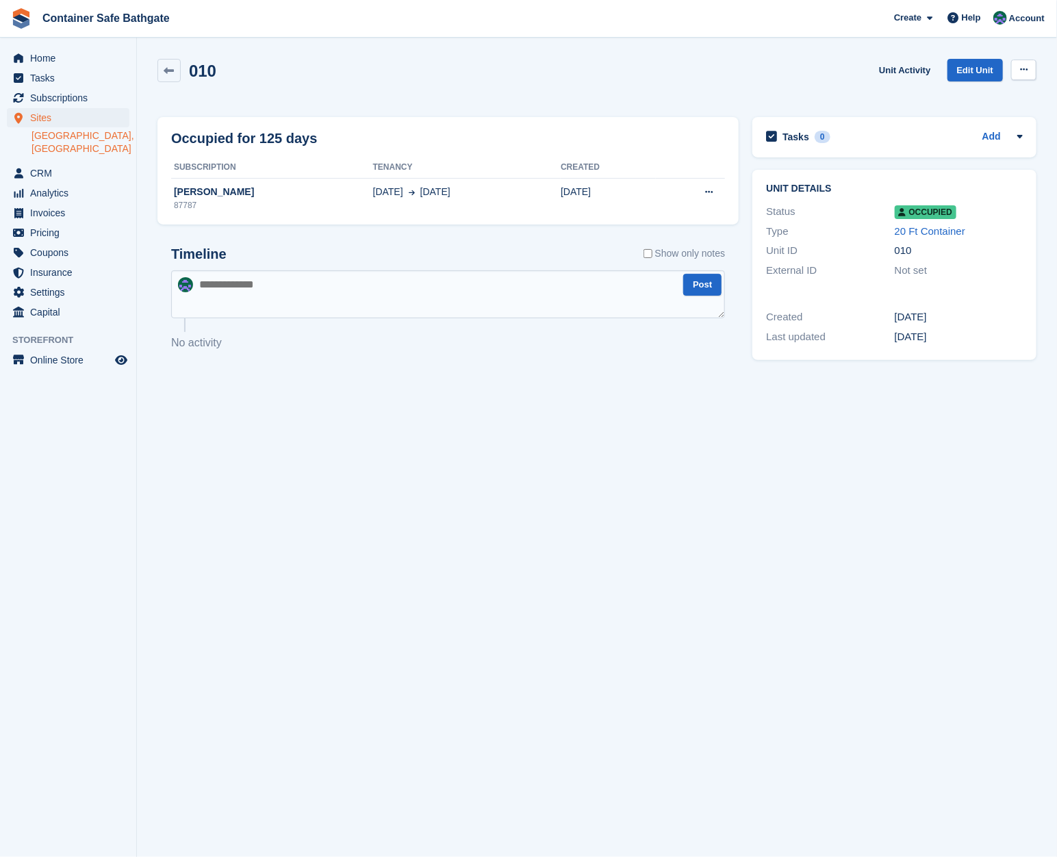
click at [1019, 69] on button at bounding box center [1024, 70] width 25 height 21
click at [954, 146] on p "Deallocate" at bounding box center [971, 144] width 119 height 18
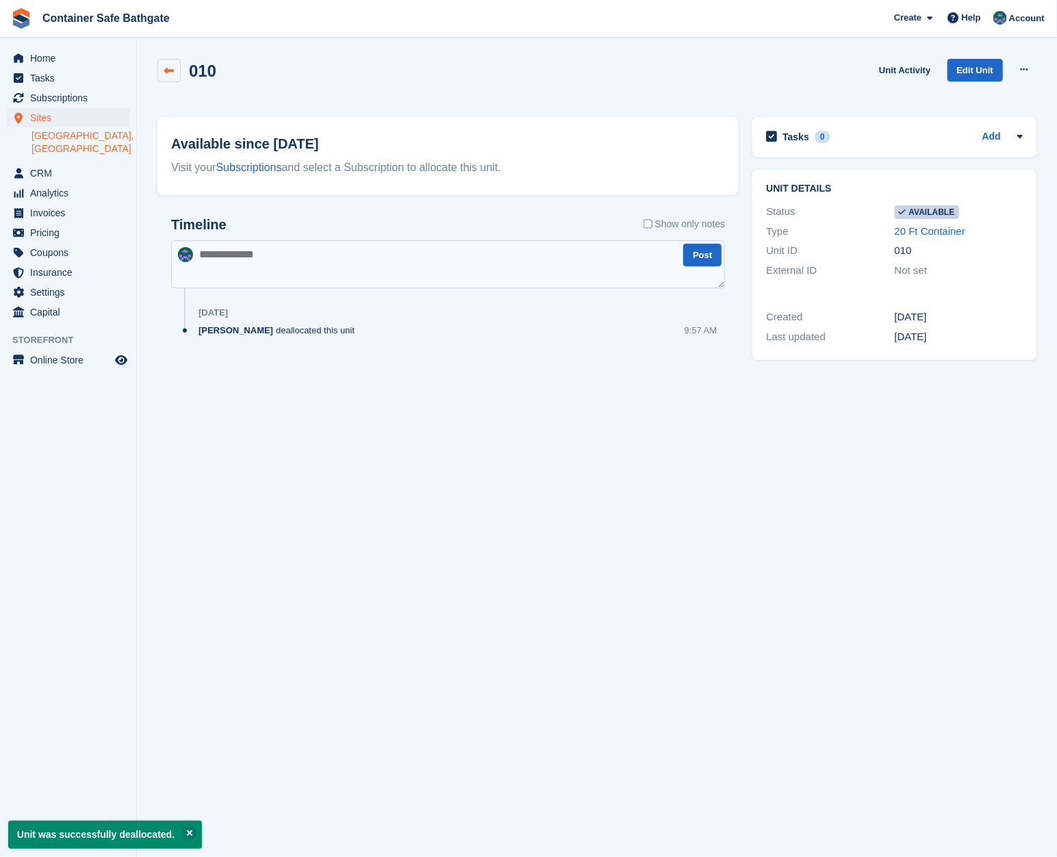
click at [166, 69] on icon at bounding box center [169, 71] width 10 height 10
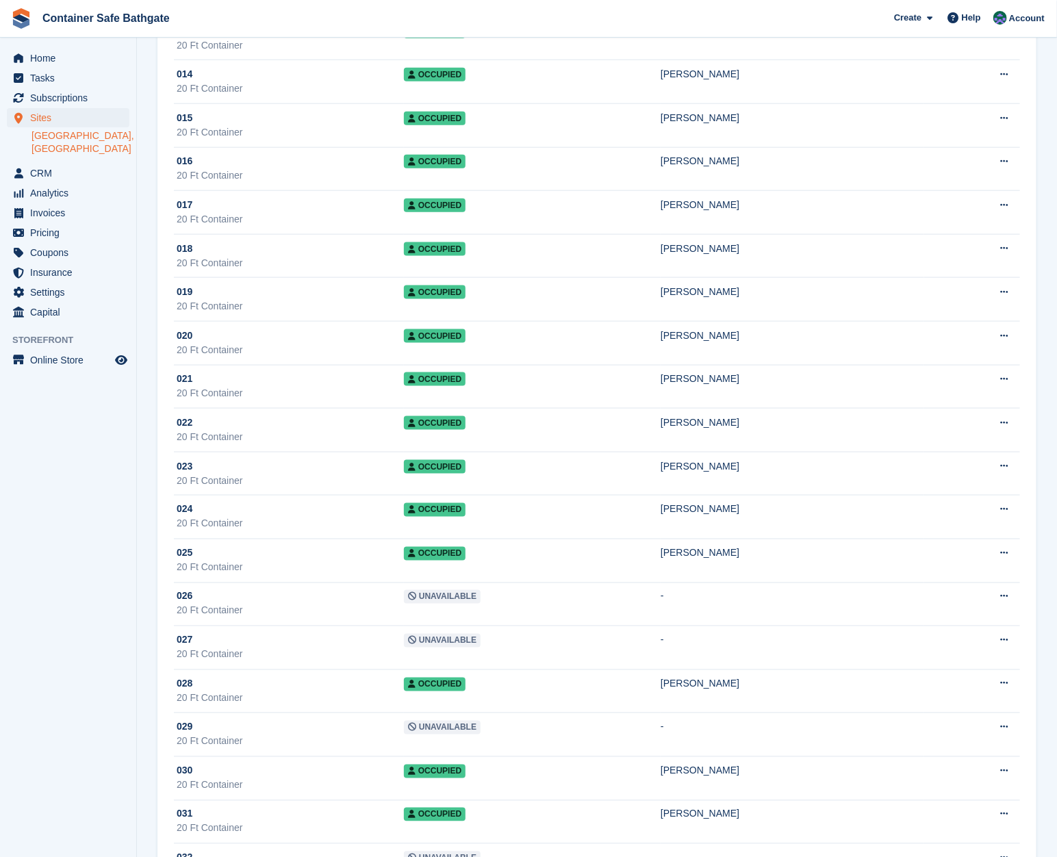
scroll to position [680, 0]
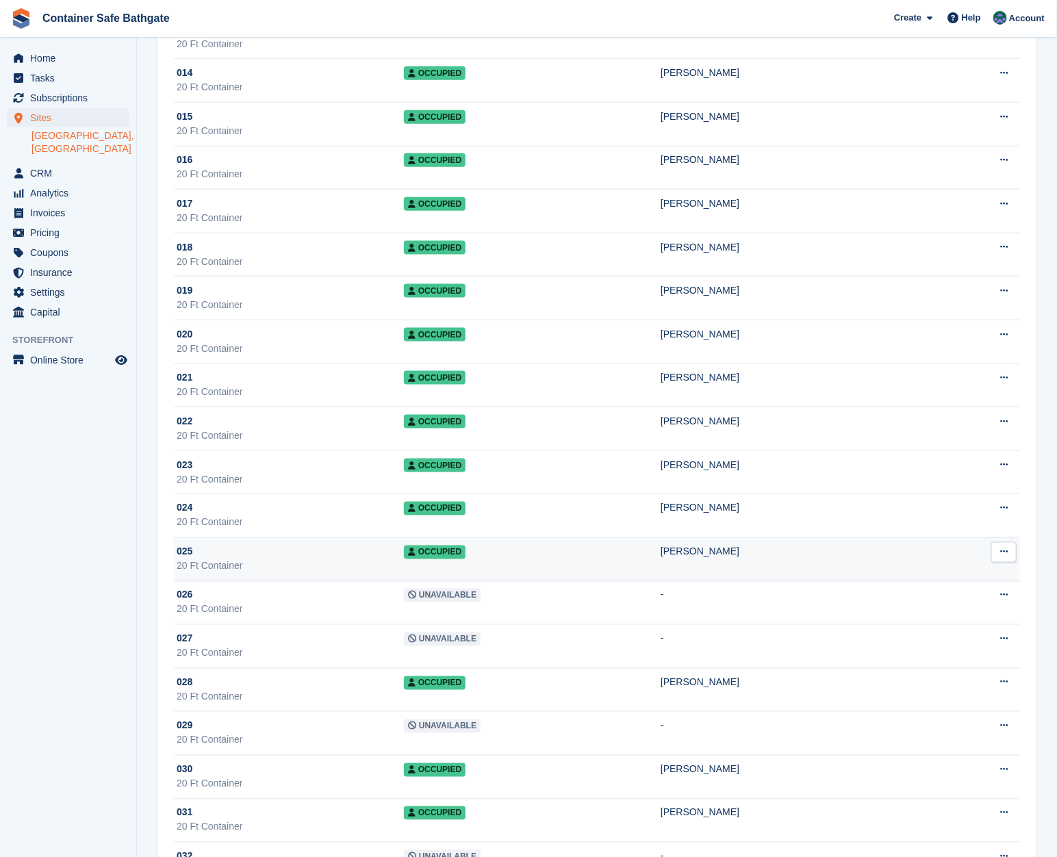
click at [994, 544] on button at bounding box center [1004, 552] width 25 height 21
click at [958, 594] on p "Unit activity" at bounding box center [951, 597] width 119 height 18
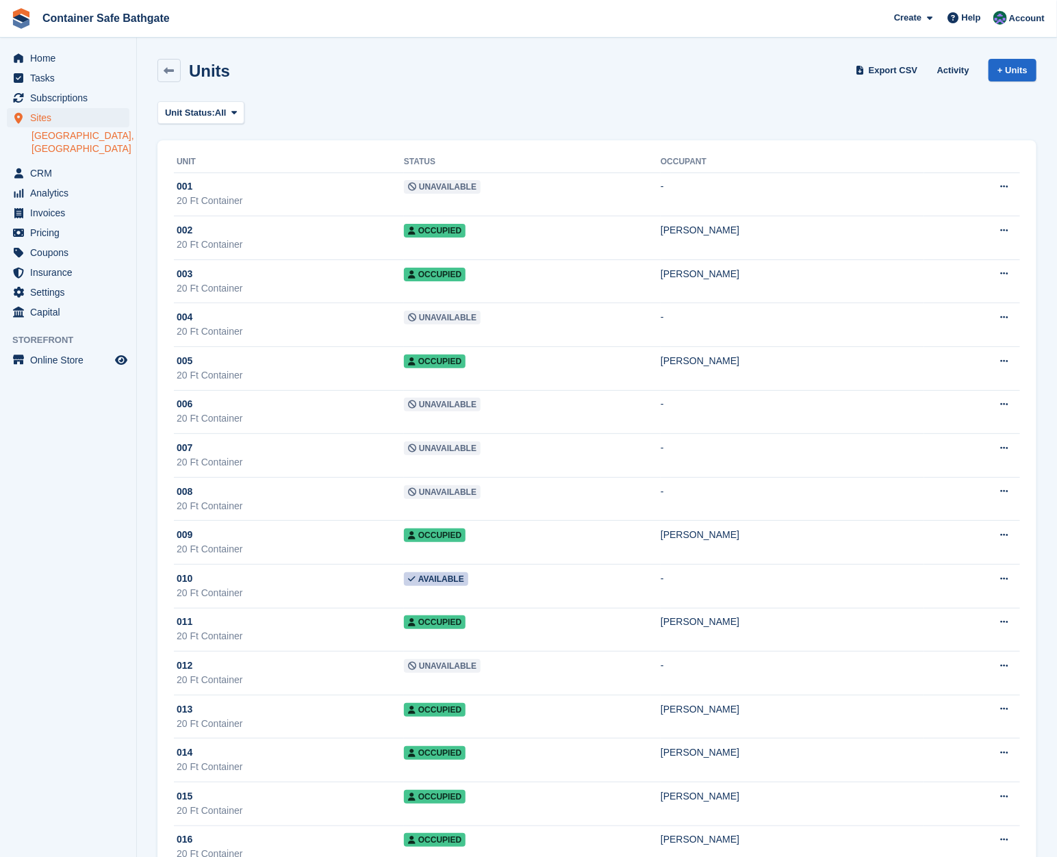
scroll to position [680, 0]
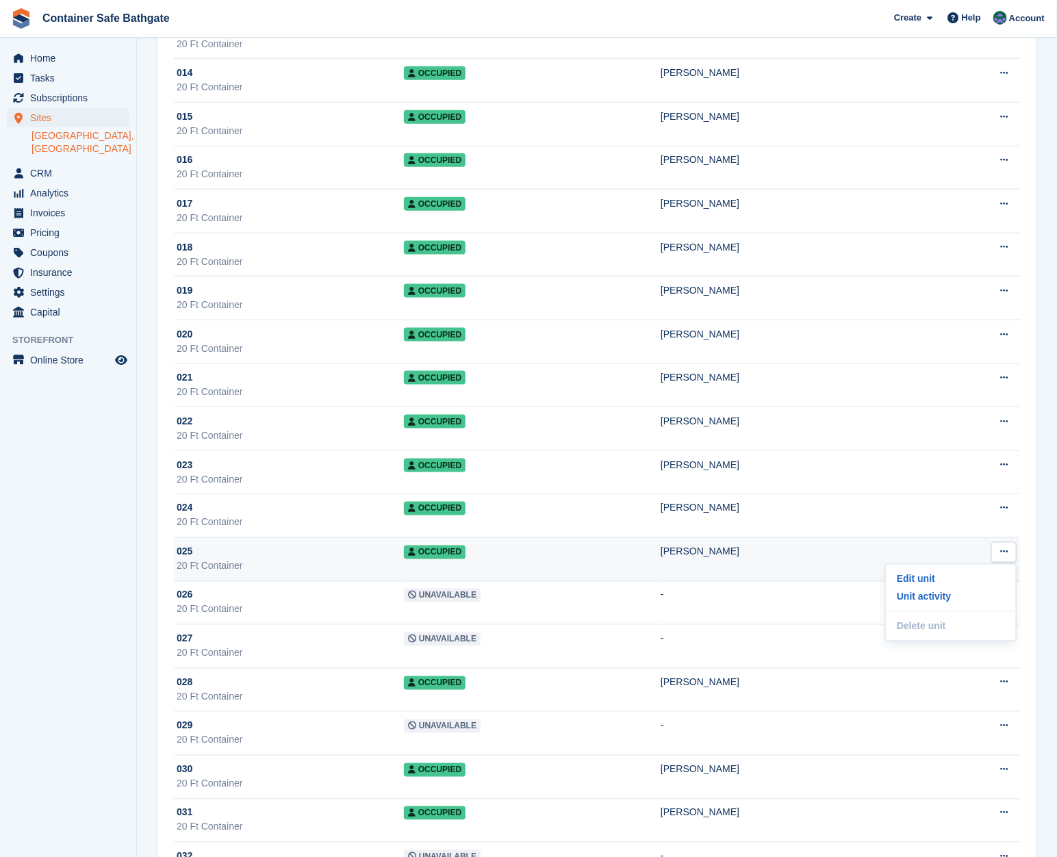
click at [207, 560] on div "20 Ft Container" at bounding box center [290, 567] width 227 height 14
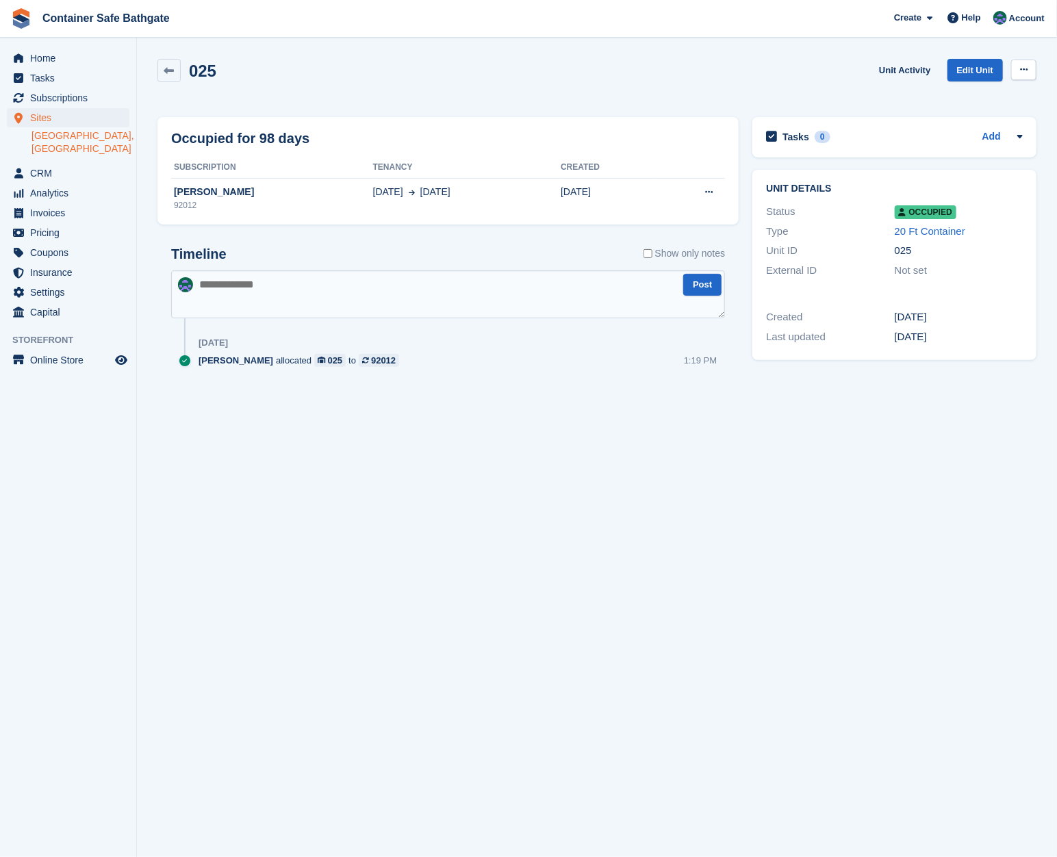
click at [1037, 73] on button at bounding box center [1024, 70] width 25 height 21
click at [945, 141] on p "Deallocate" at bounding box center [971, 144] width 119 height 18
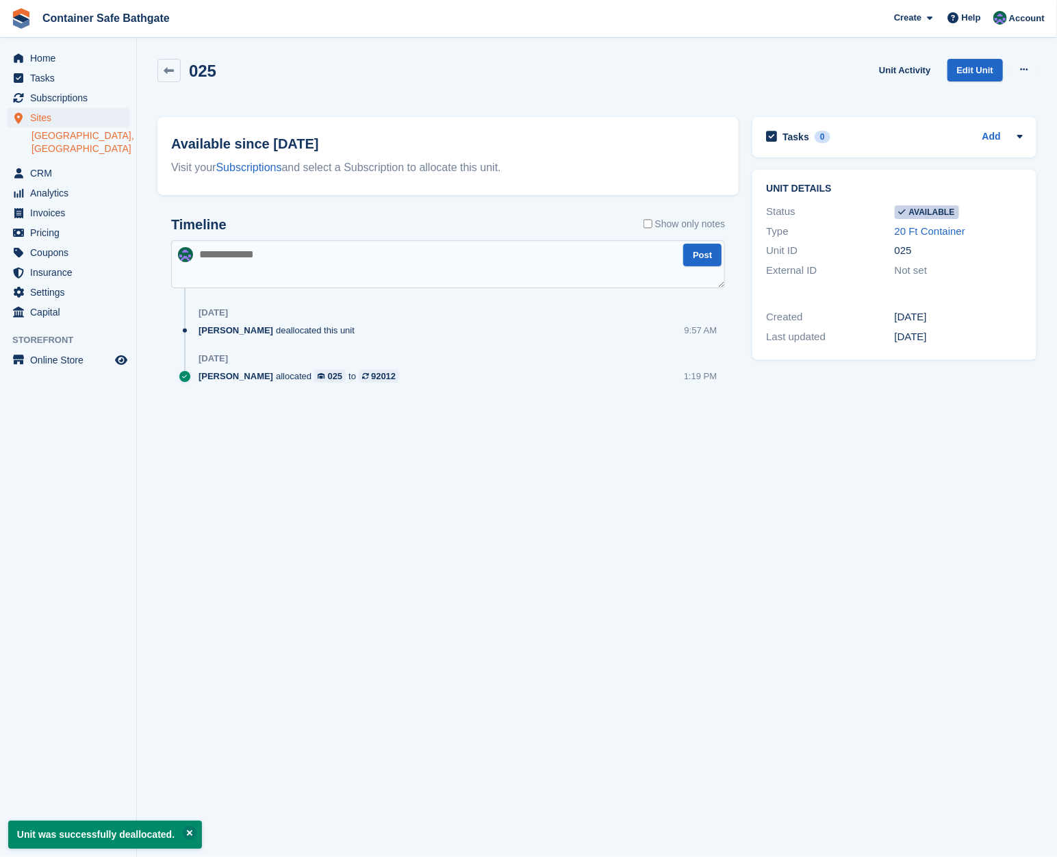
click at [153, 63] on div "025 Unit Activity Edit Unit Make unavailable Delete unit" at bounding box center [597, 81] width 893 height 58
click at [158, 66] on link at bounding box center [169, 70] width 23 height 23
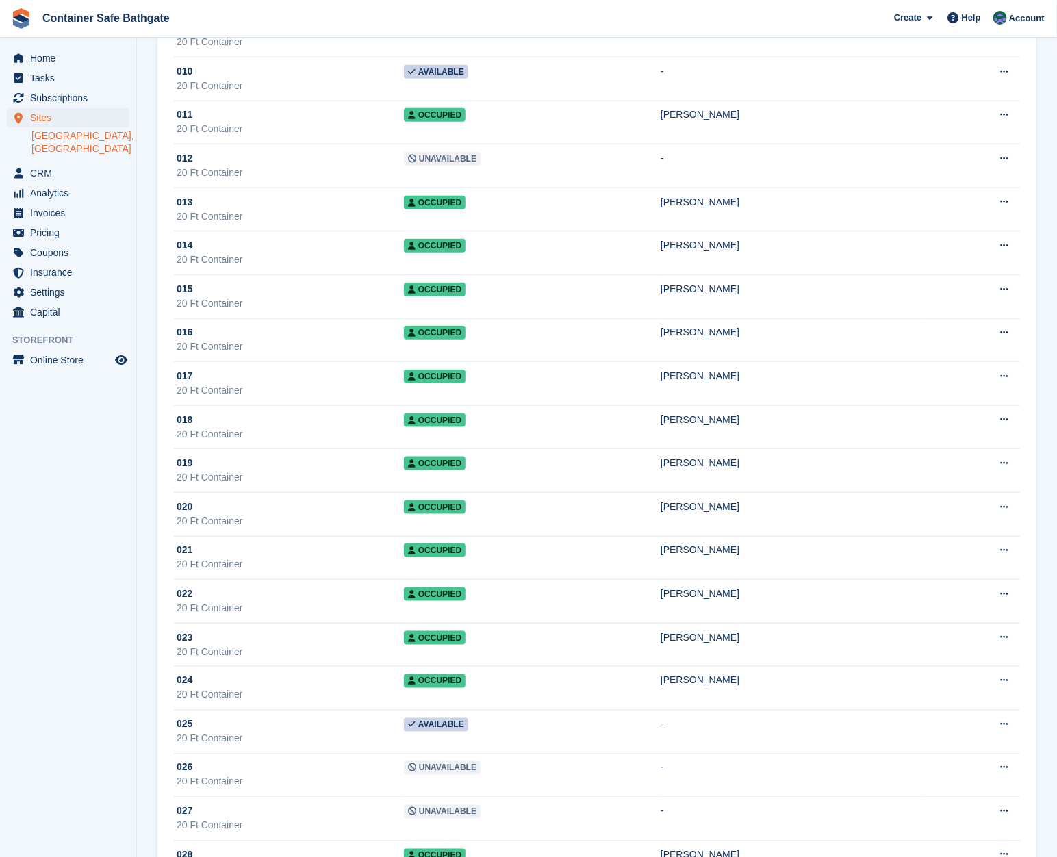
scroll to position [517, 0]
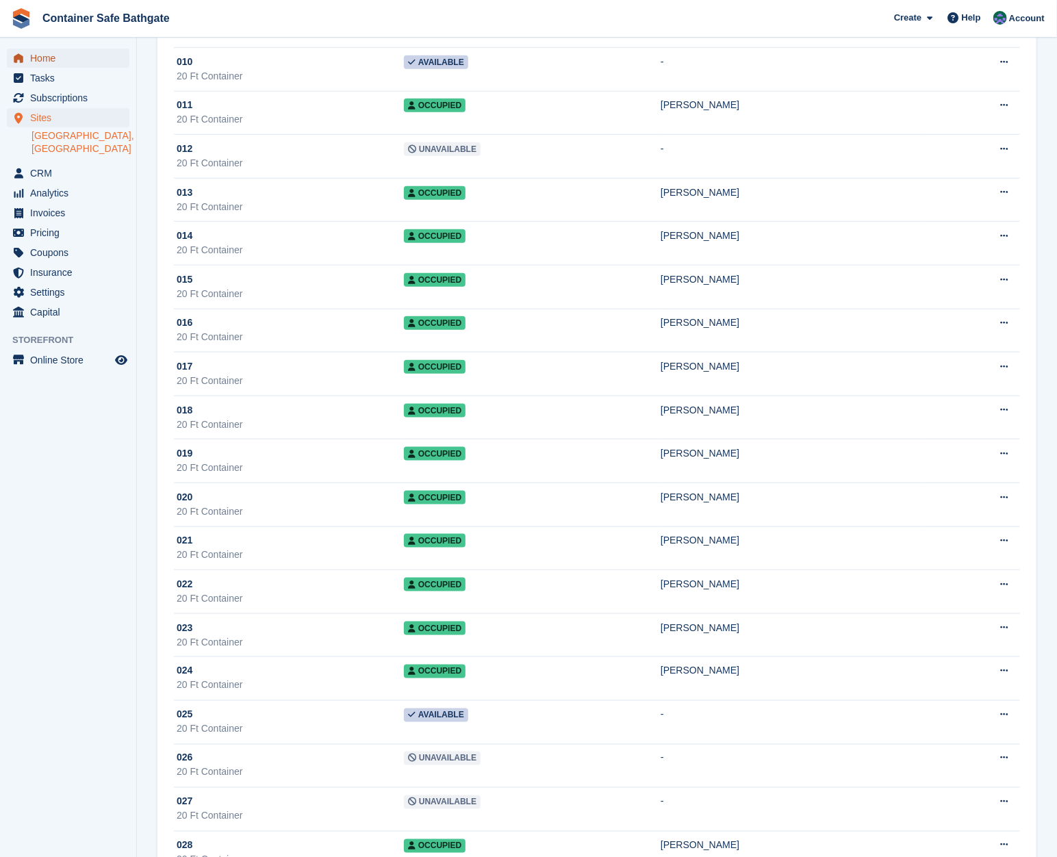
click at [54, 50] on span "Home" at bounding box center [71, 58] width 82 height 19
